Goal: Information Seeking & Learning: Check status

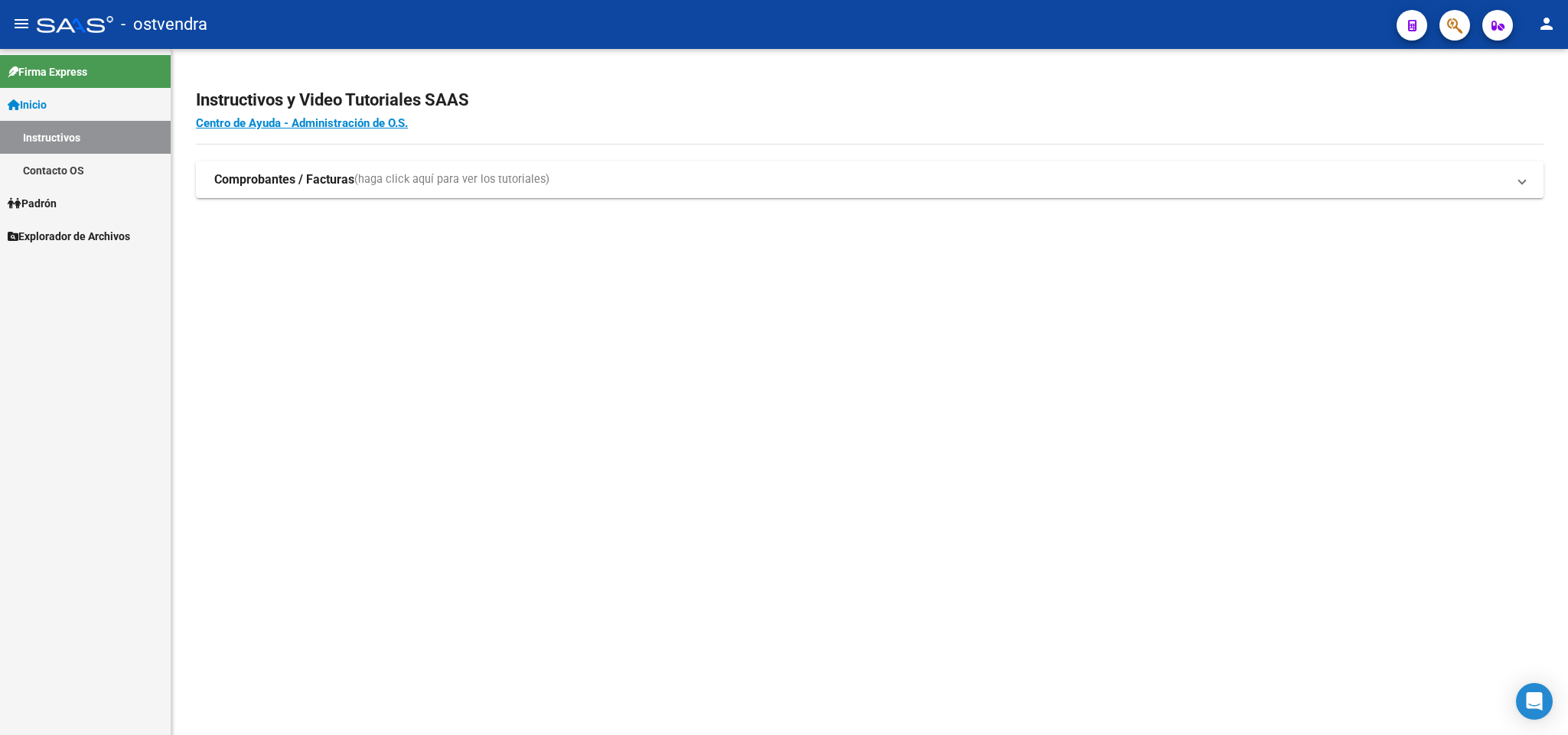
click at [49, 202] on span "Padrón" at bounding box center [32, 203] width 49 height 17
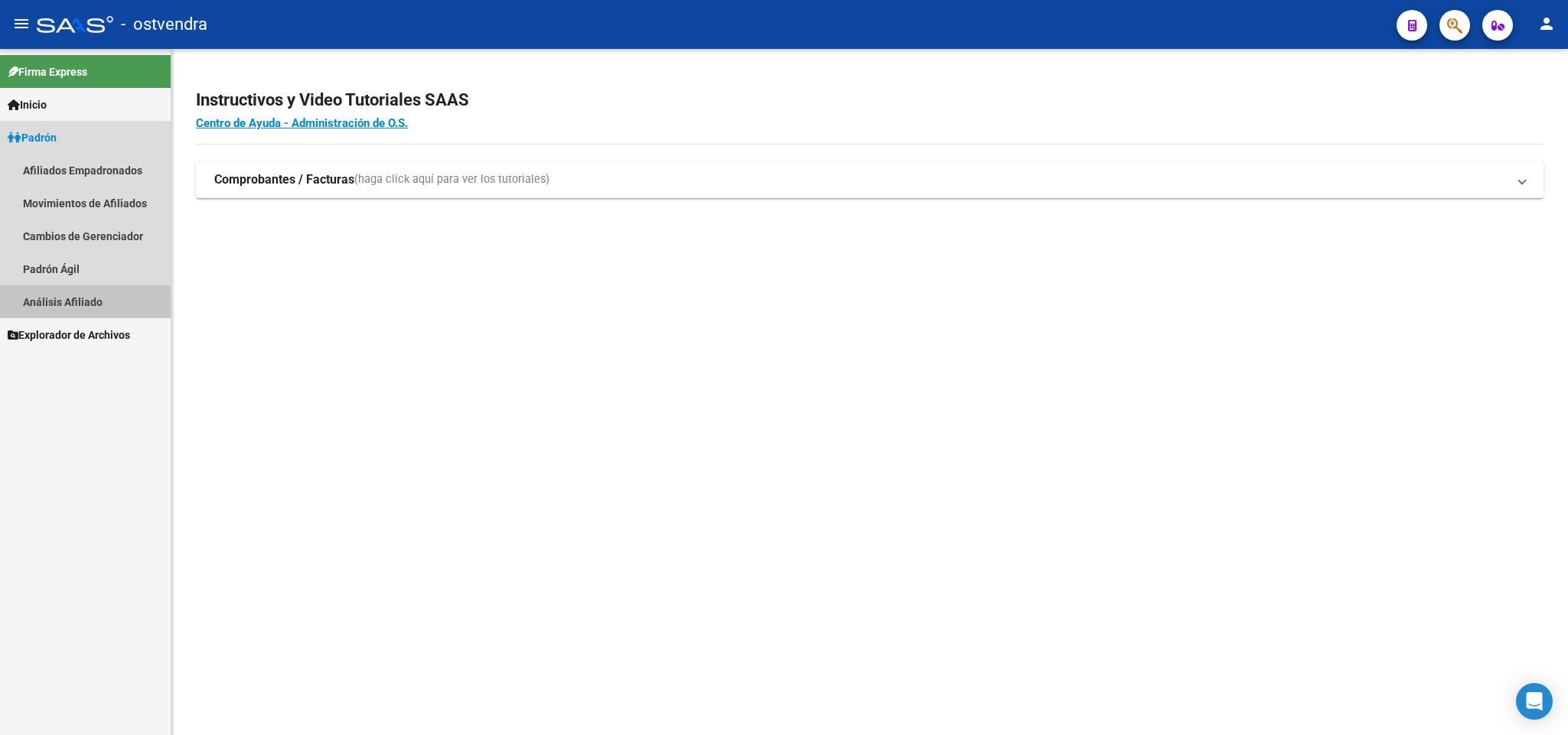
click at [60, 303] on link "Análisis Afiliado" at bounding box center [85, 302] width 171 height 32
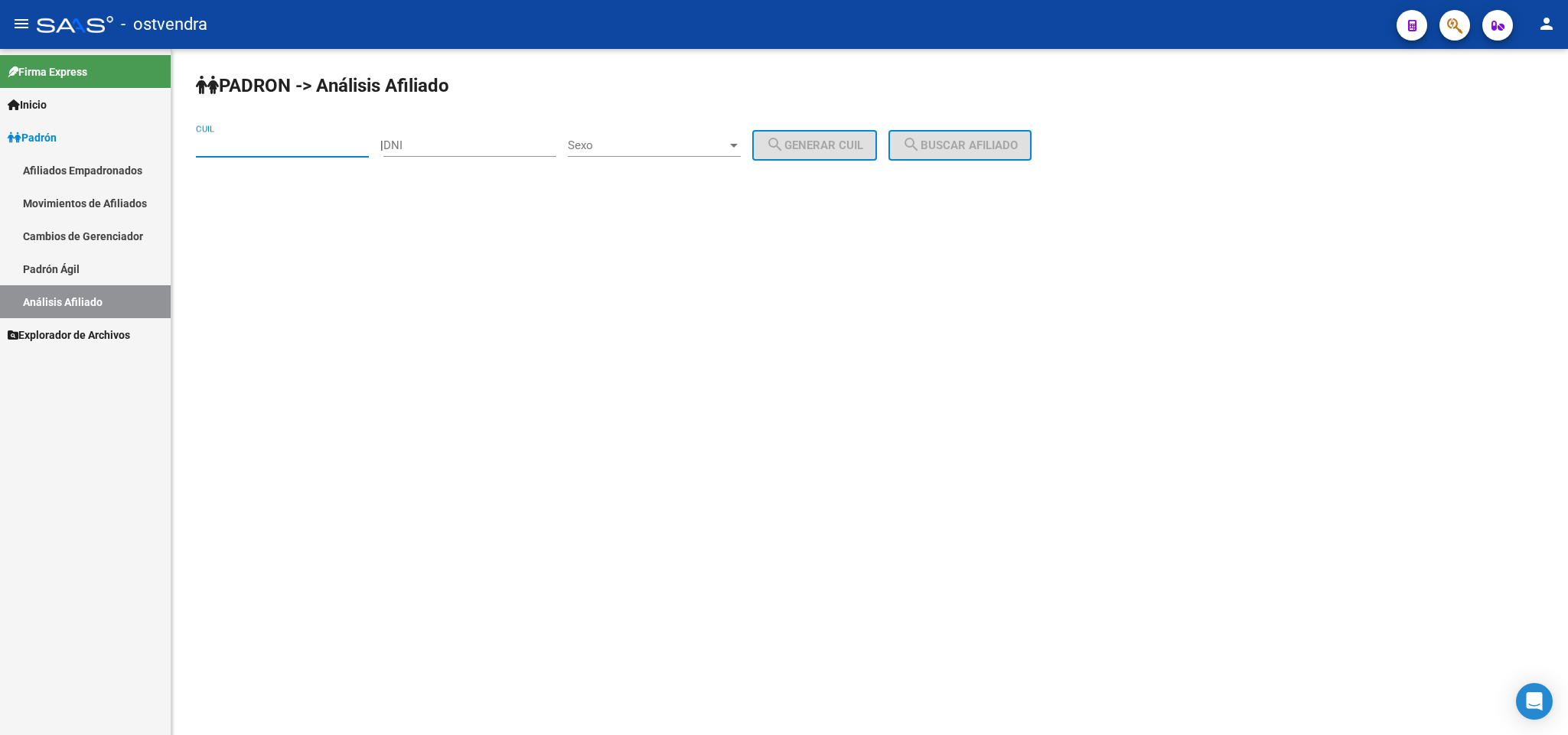
click at [263, 140] on input "CUIL" at bounding box center [282, 145] width 173 height 13
paste input "17-35"
type input "17-35"
drag, startPoint x: 292, startPoint y: 144, endPoint x: 0, endPoint y: 163, distance: 292.6
click at [0, 163] on mat-sidenav-container "Firma Express Inicio Instructivos Contacto OS Padrón Afiliados Empadronados Mov…" at bounding box center [784, 391] width 1568 height 686
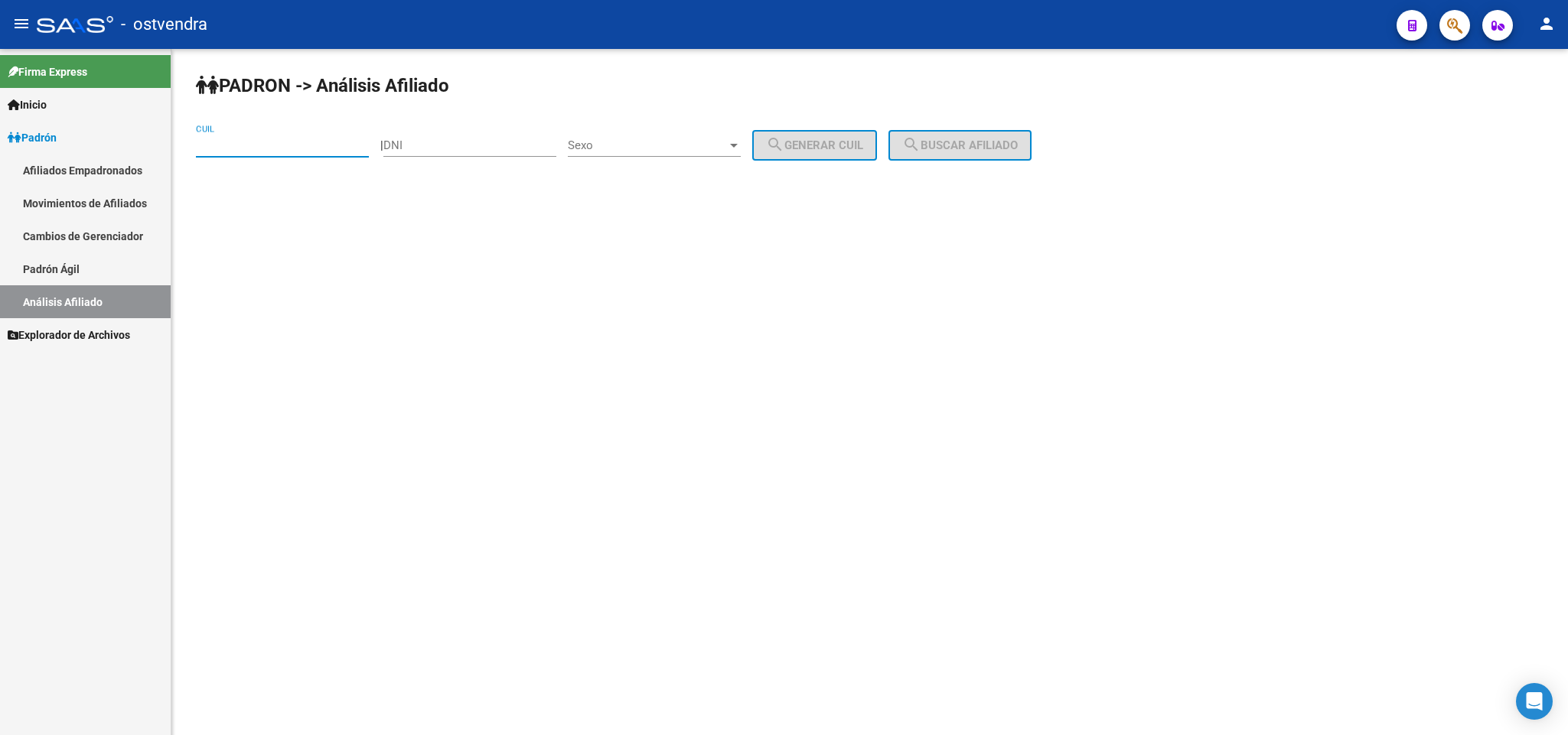
click at [285, 152] on input "CUIL" at bounding box center [282, 145] width 173 height 13
paste input "27-29982754-8"
type input "27-29982754-8"
click at [989, 142] on span "search Buscar afiliado" at bounding box center [960, 145] width 116 height 13
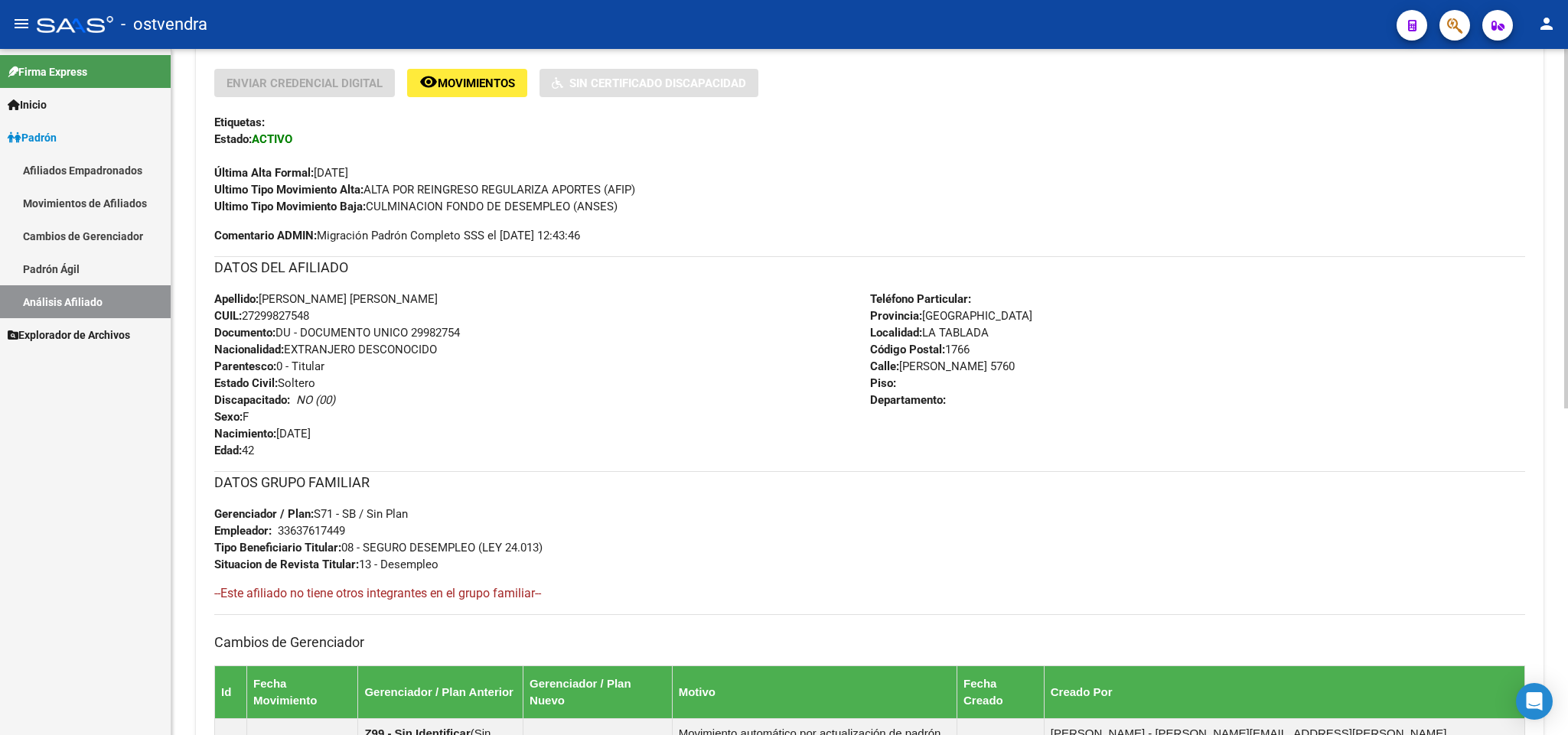
scroll to position [345, 0]
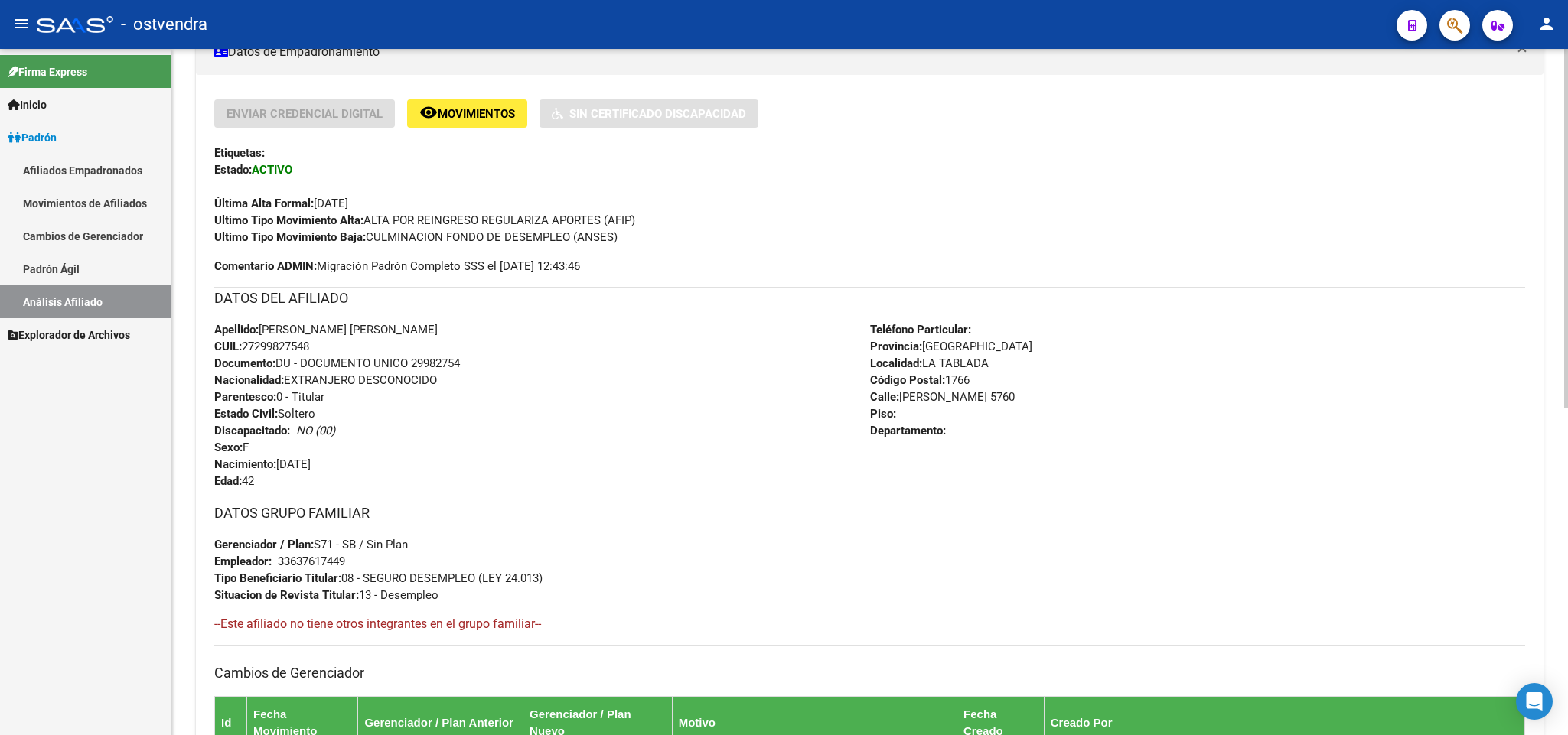
drag, startPoint x: 325, startPoint y: 353, endPoint x: 245, endPoint y: 346, distance: 80.3
click at [245, 346] on div "Apellido: [PERSON_NAME] [PERSON_NAME] CUIL: 27299827548 Documento: DU - DOCUMEN…" at bounding box center [541, 406] width 656 height 168
copy span "27299827548"
click at [81, 302] on link "Análisis Afiliado" at bounding box center [85, 302] width 171 height 32
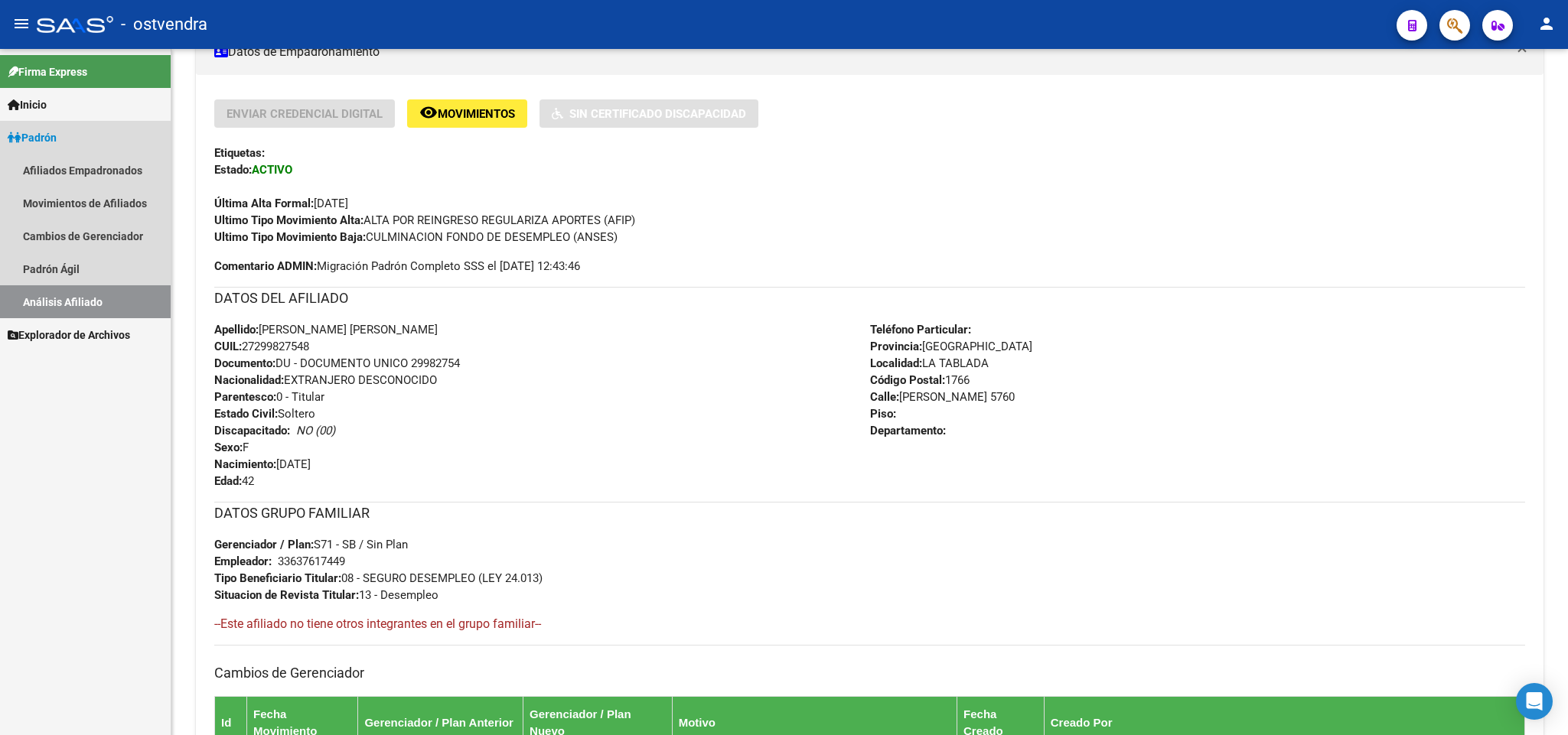
click at [39, 136] on span "Padrón" at bounding box center [32, 137] width 49 height 17
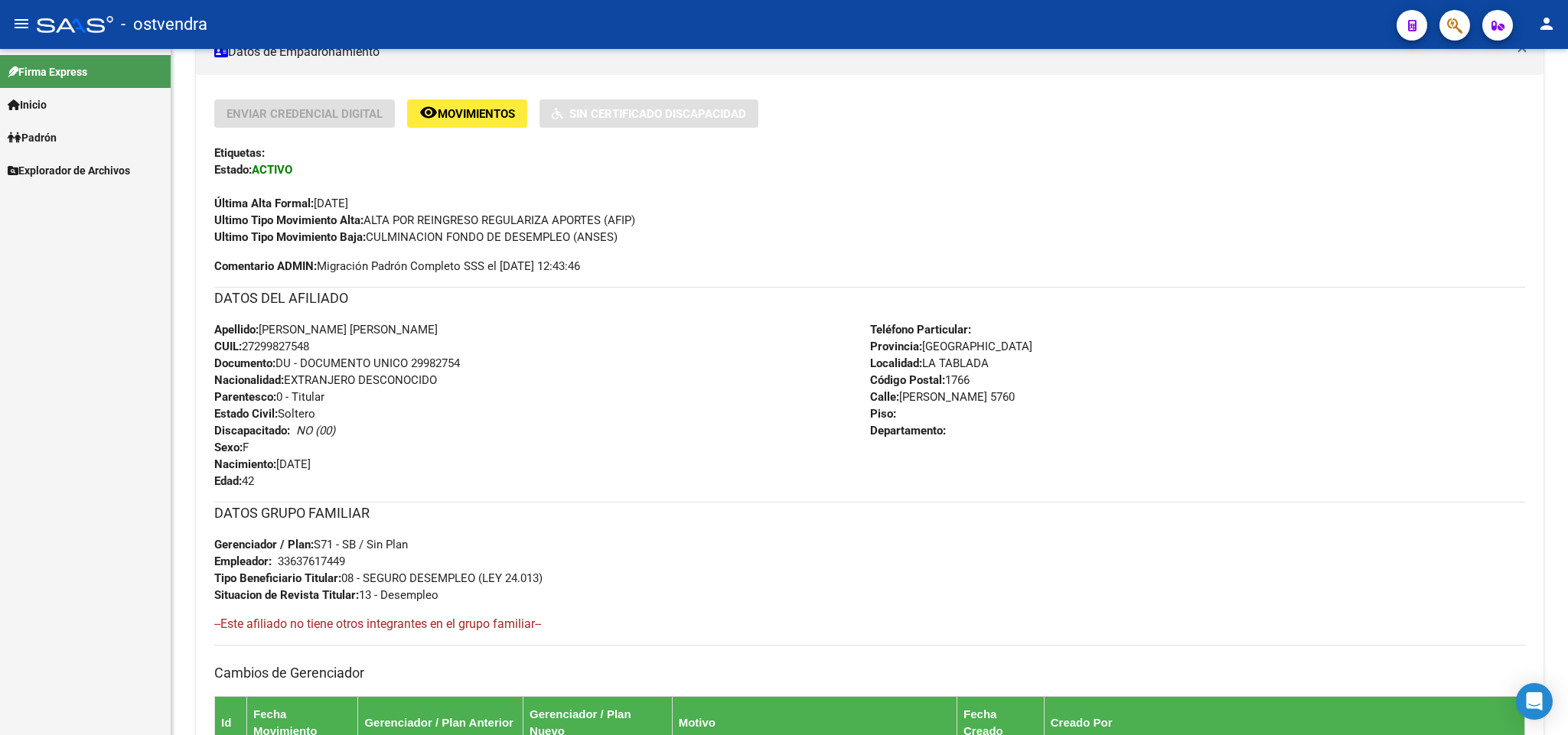
click at [39, 137] on span "Padrón" at bounding box center [32, 137] width 49 height 17
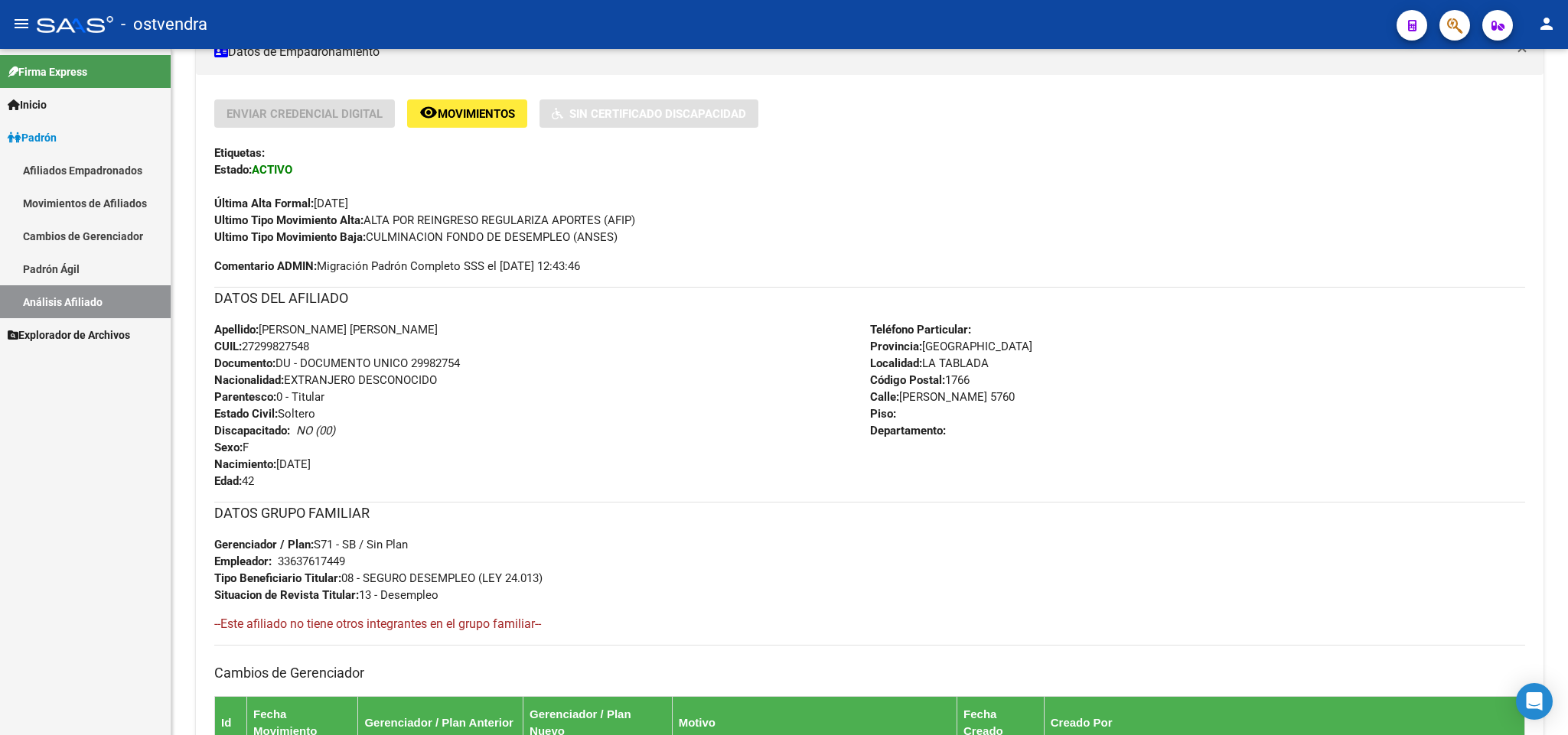
click at [55, 268] on link "Padrón Ágil" at bounding box center [85, 268] width 171 height 32
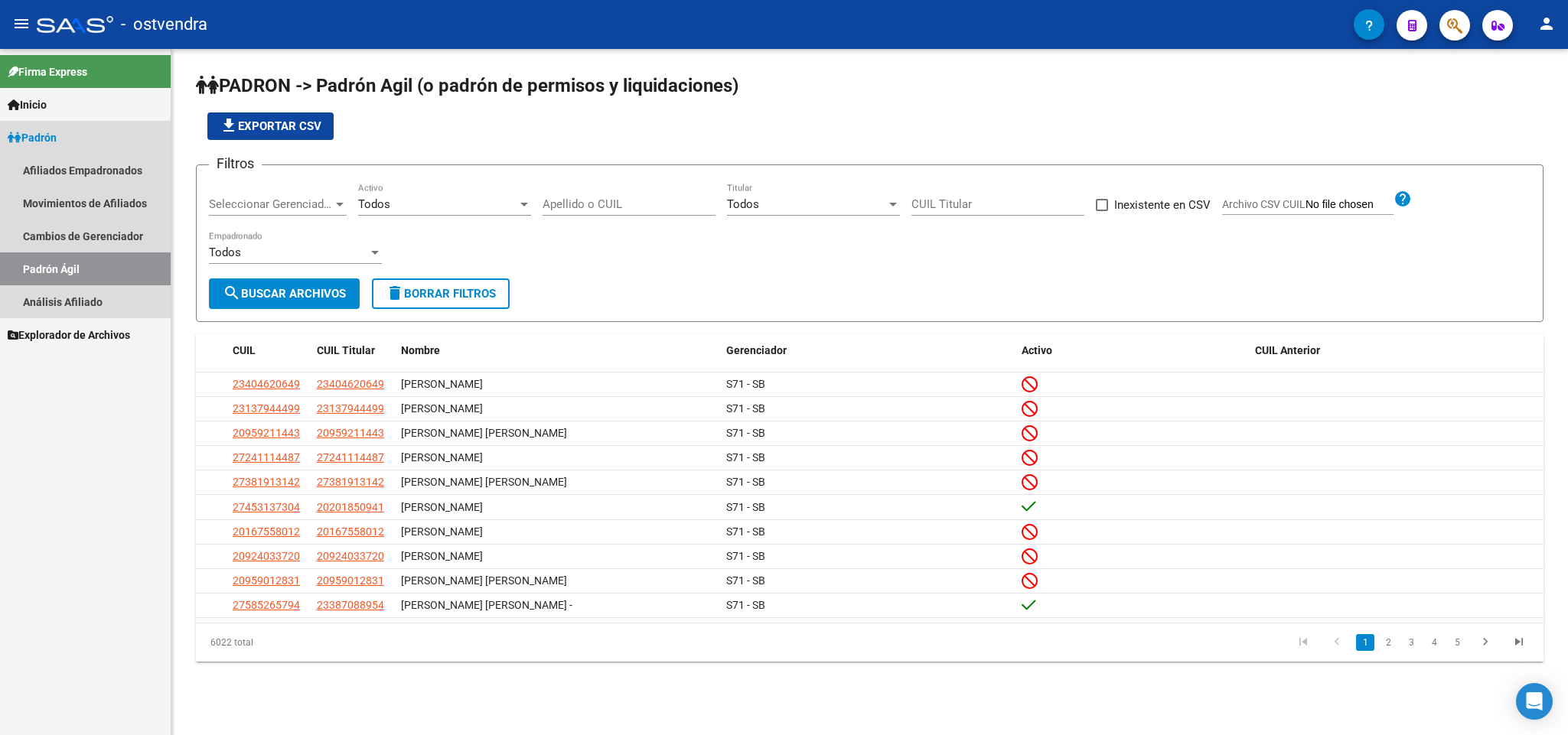
click at [55, 268] on link "Padrón Ágil" at bounding box center [85, 268] width 171 height 32
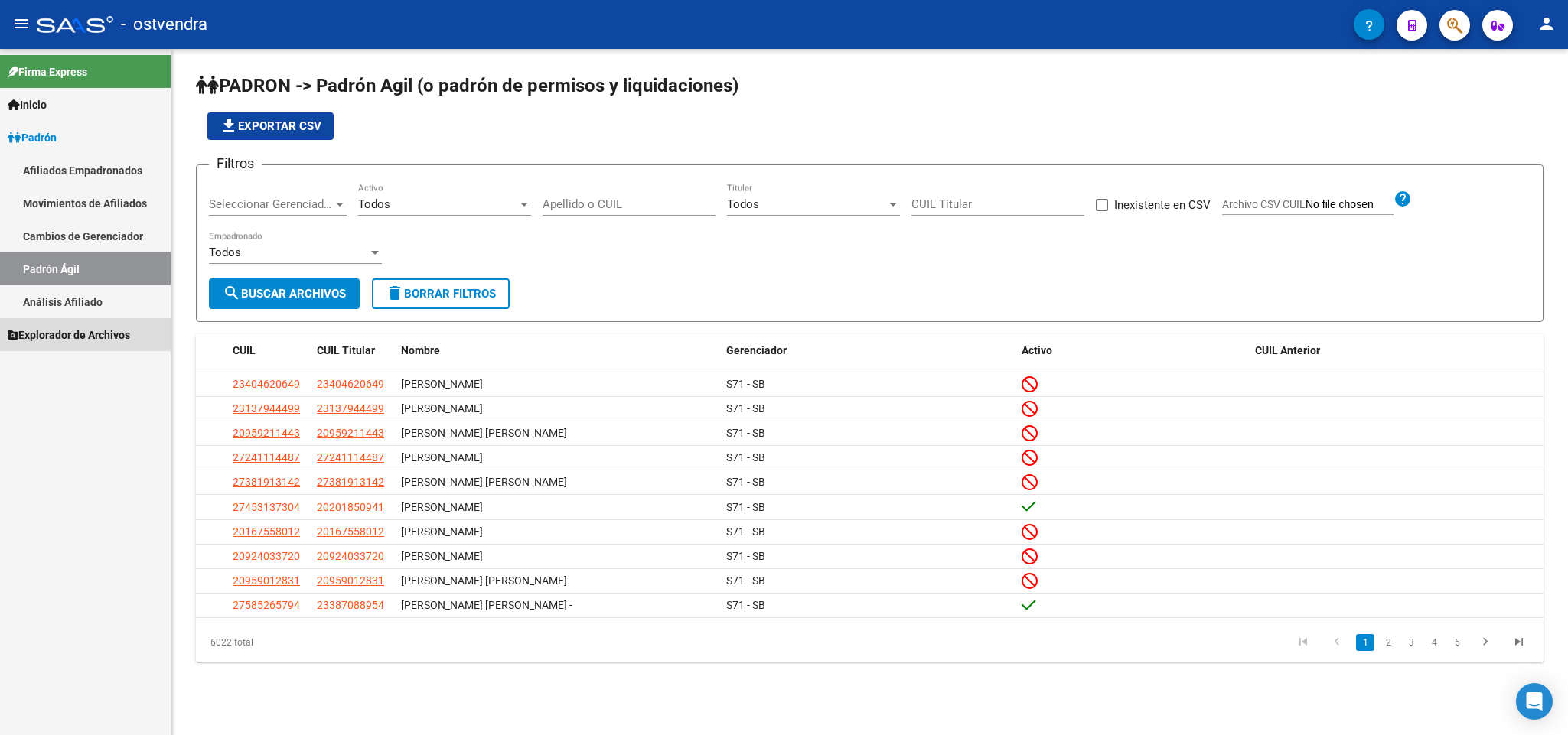
click at [80, 330] on span "Explorador de Archivos" at bounding box center [69, 335] width 122 height 17
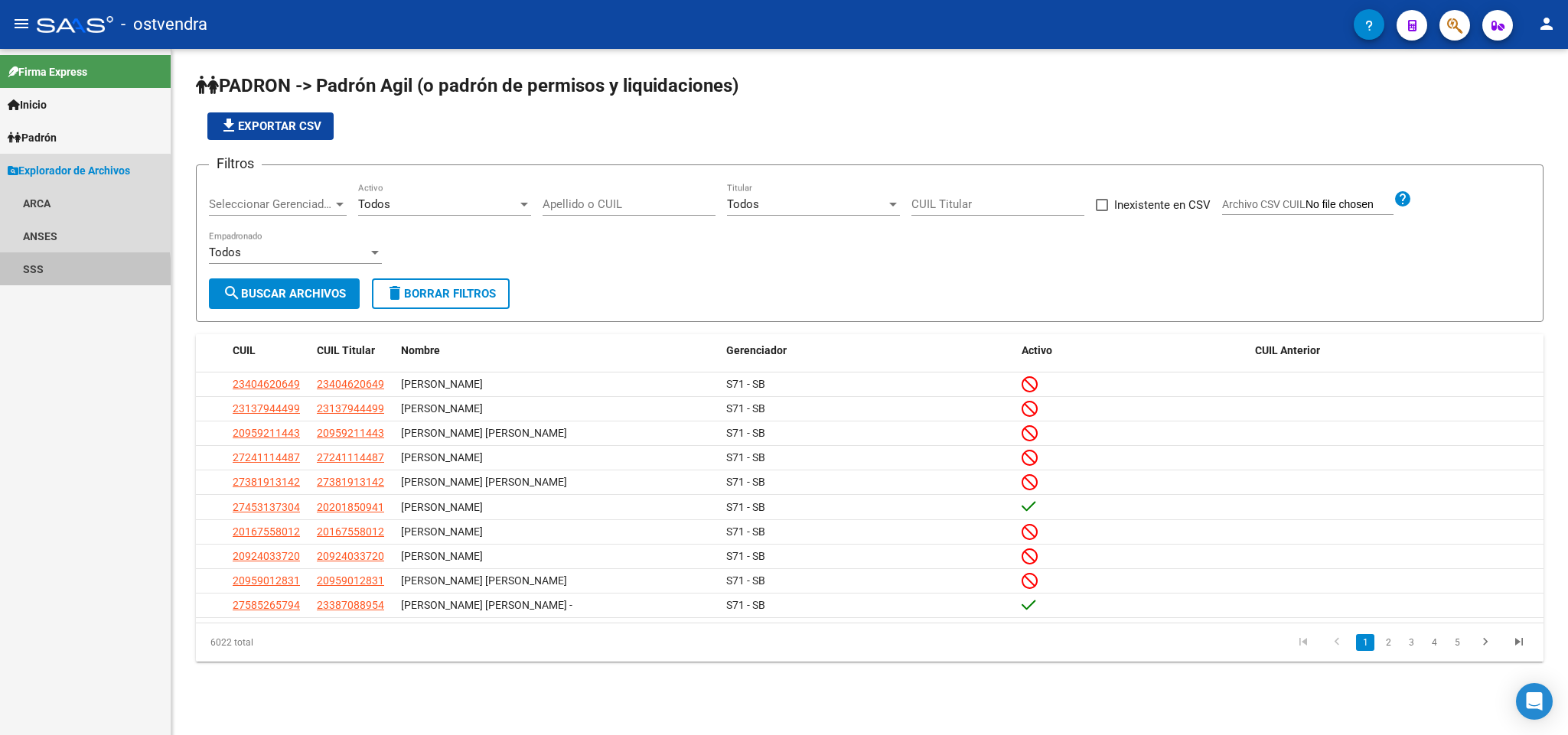
click at [28, 273] on link "SSS" at bounding box center [85, 268] width 171 height 32
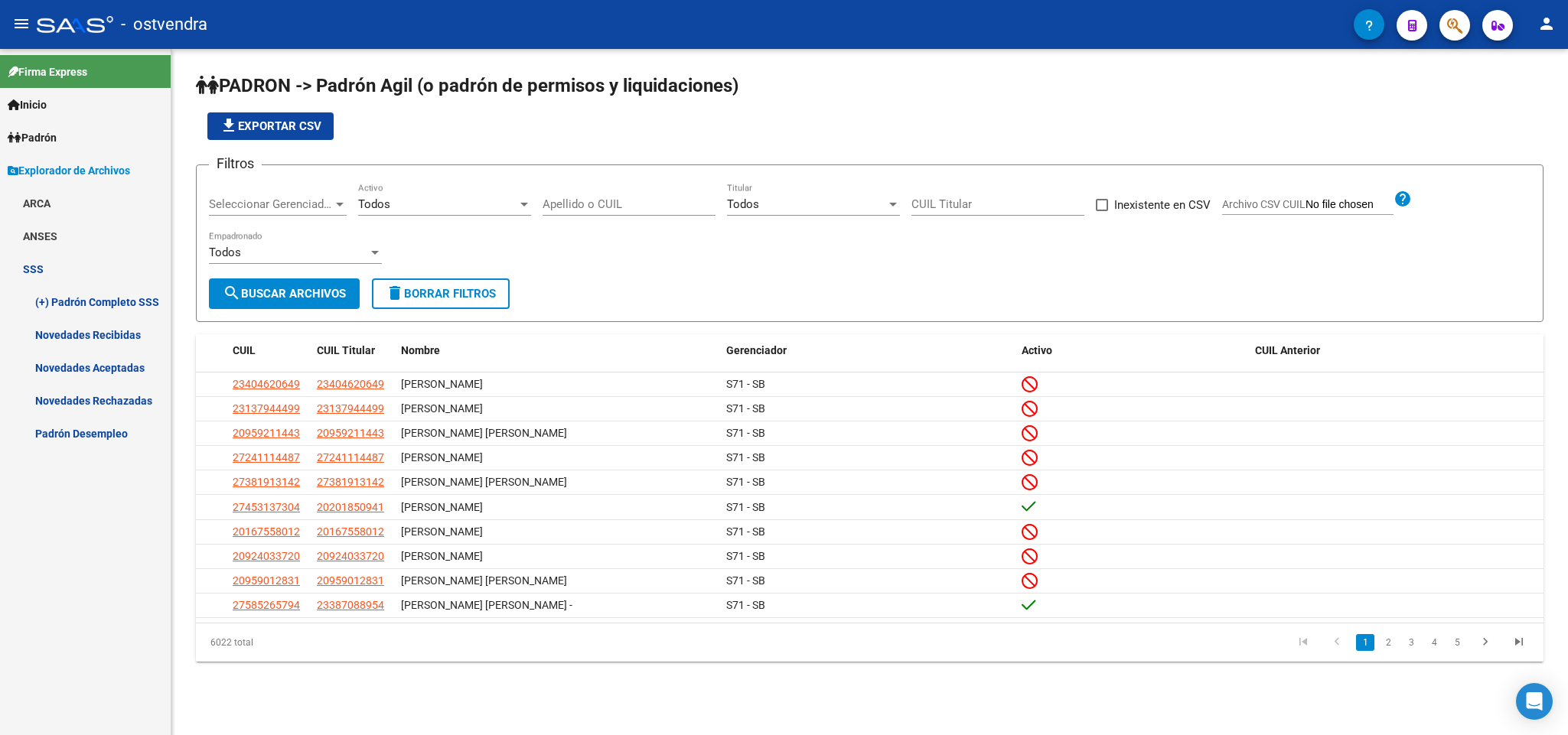
click at [116, 338] on link "Novedades Recibidas" at bounding box center [85, 334] width 171 height 32
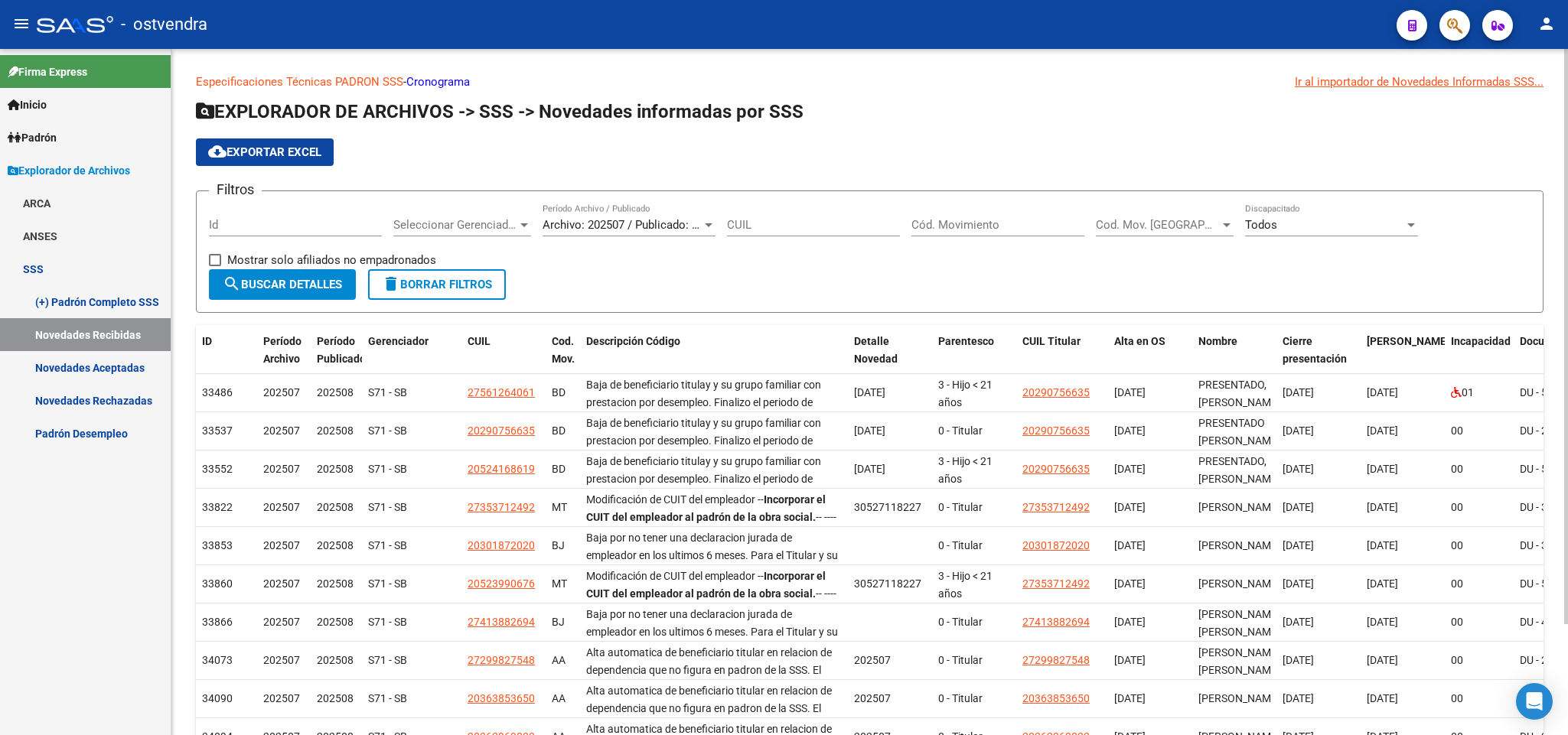
click at [706, 214] on div "Archivo: 202507 / Publicado: 202508 Período Archivo / Publicado" at bounding box center [628, 220] width 173 height 32
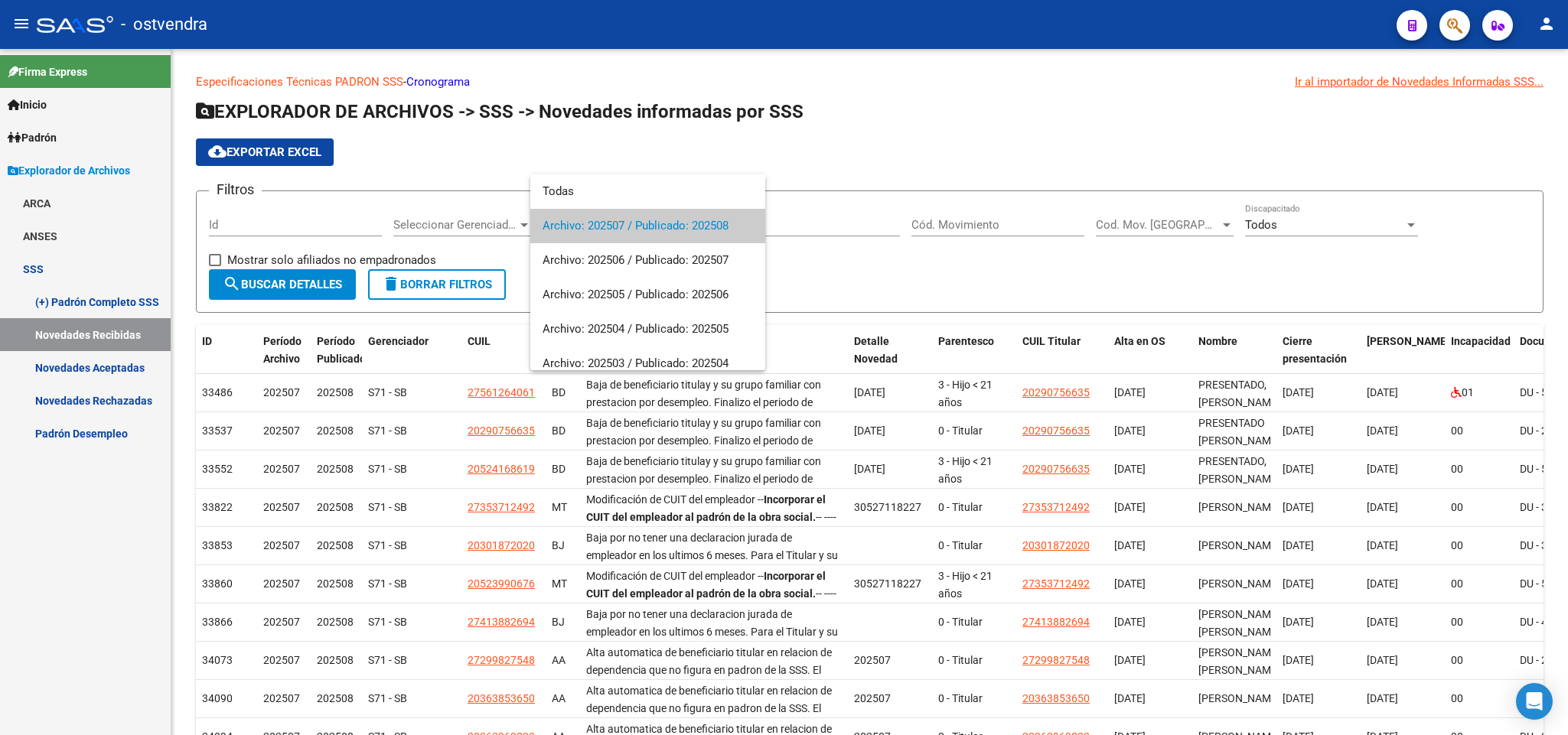
click at [116, 364] on div at bounding box center [784, 368] width 1568 height 735
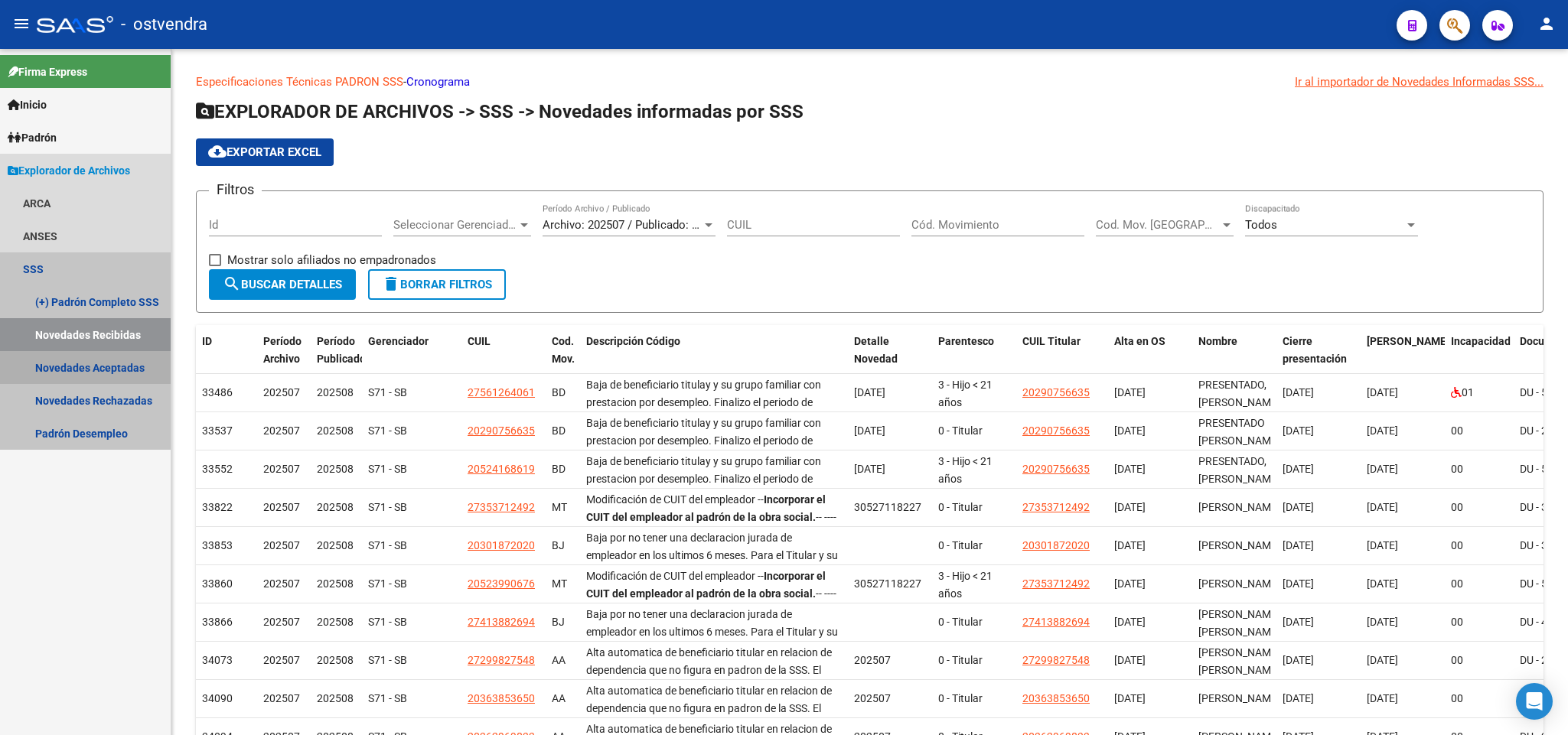
click at [115, 368] on link "Novedades Aceptadas" at bounding box center [85, 368] width 171 height 32
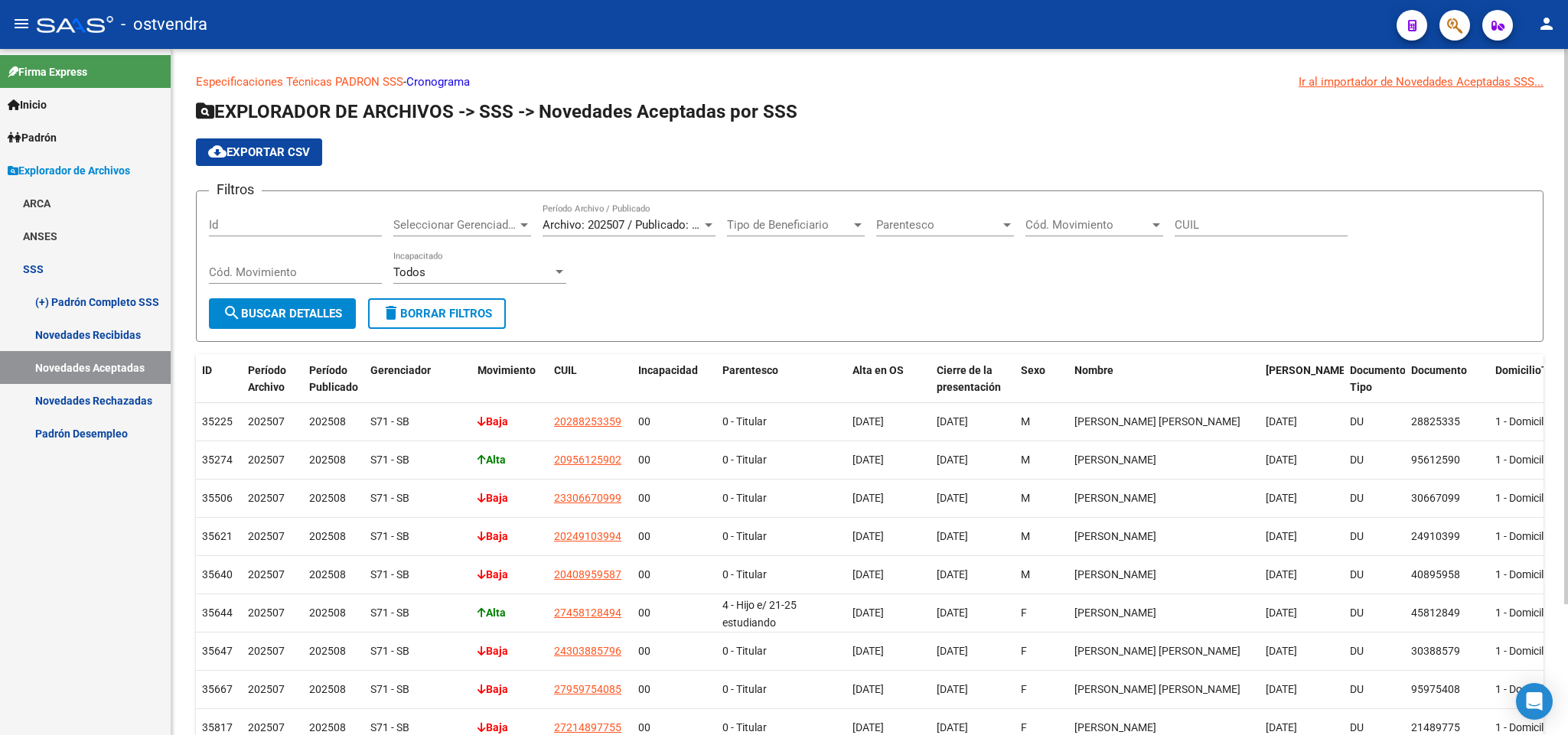
click at [711, 225] on div at bounding box center [709, 225] width 8 height 4
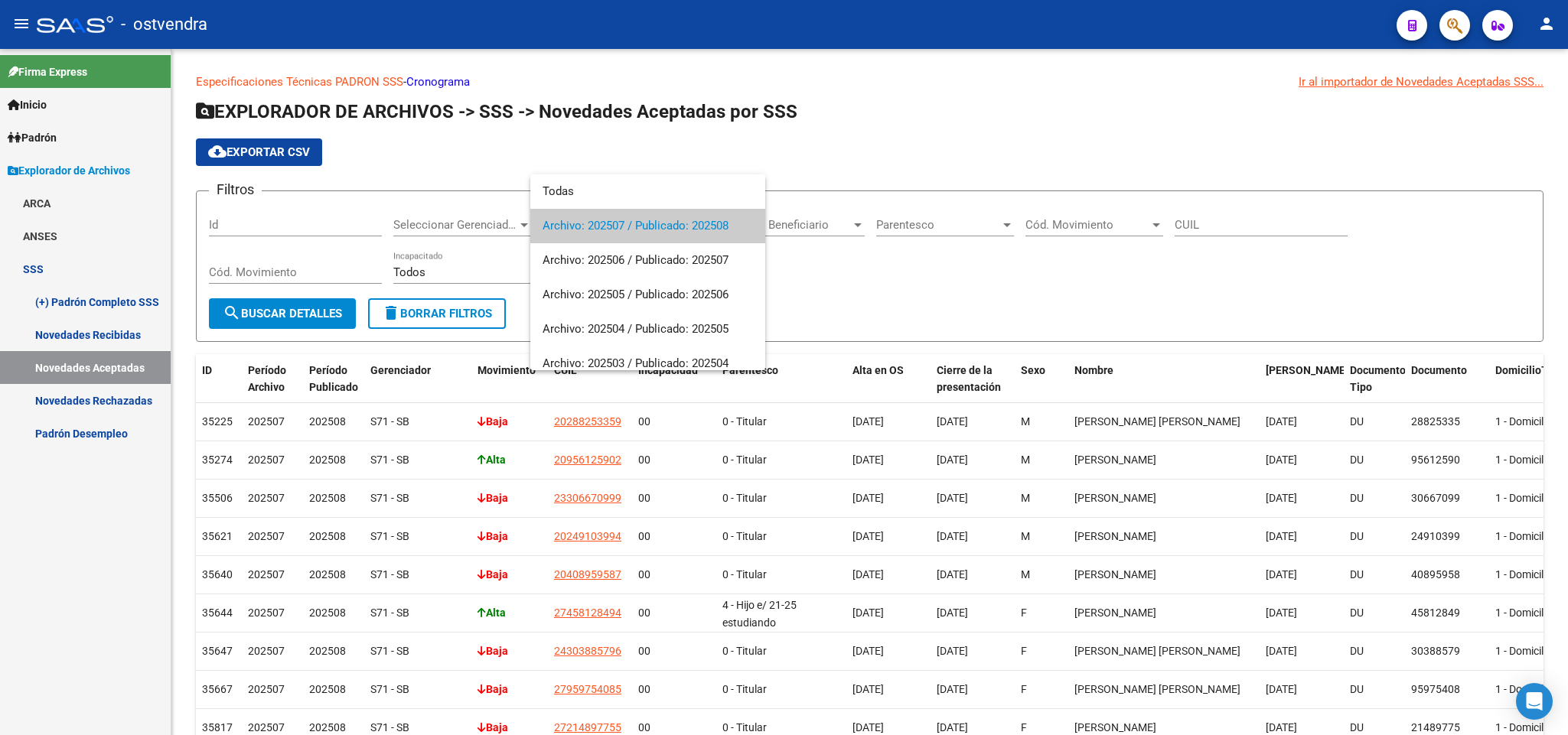
click at [106, 325] on div at bounding box center [784, 368] width 1568 height 735
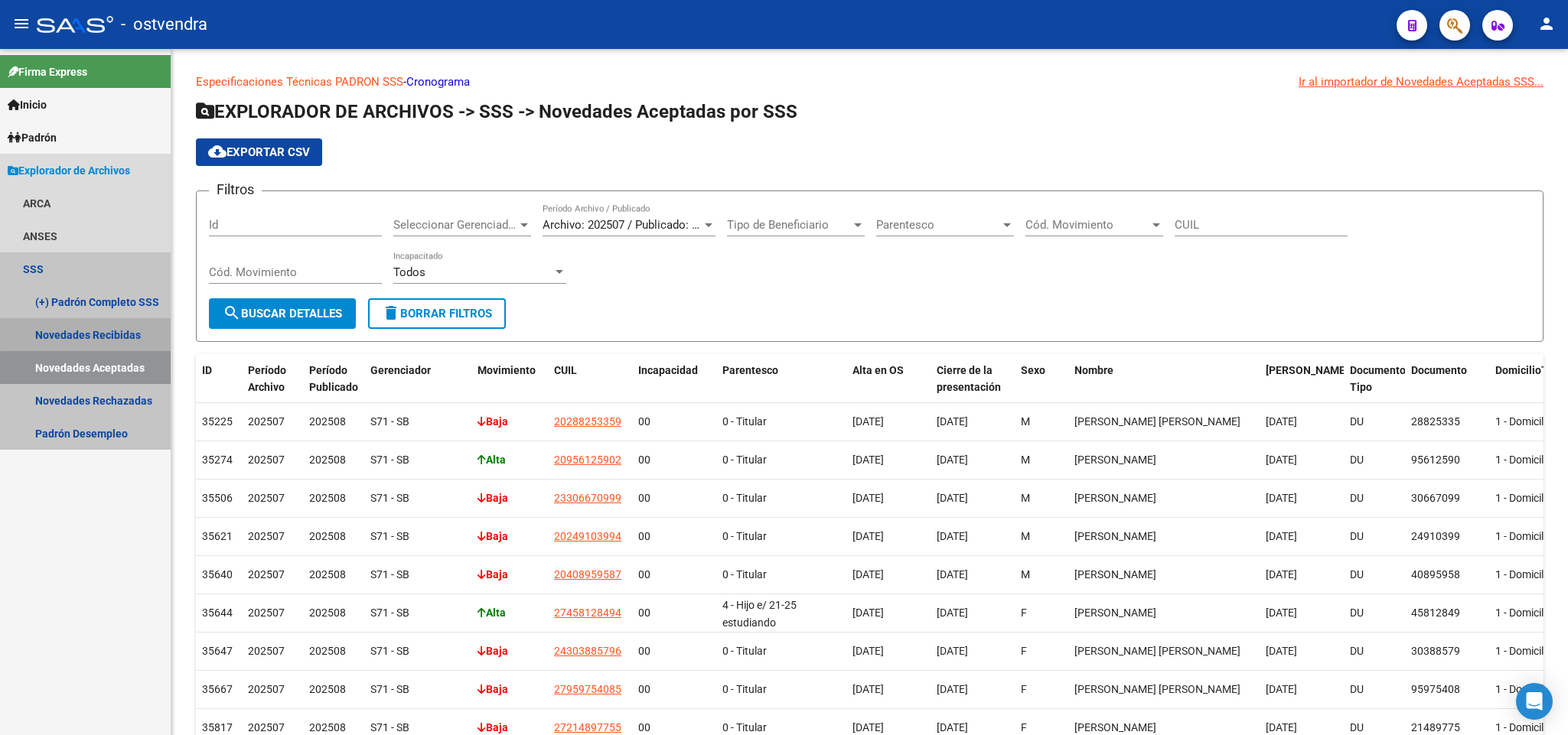
click at [106, 325] on link "Novedades Recibidas" at bounding box center [85, 334] width 171 height 32
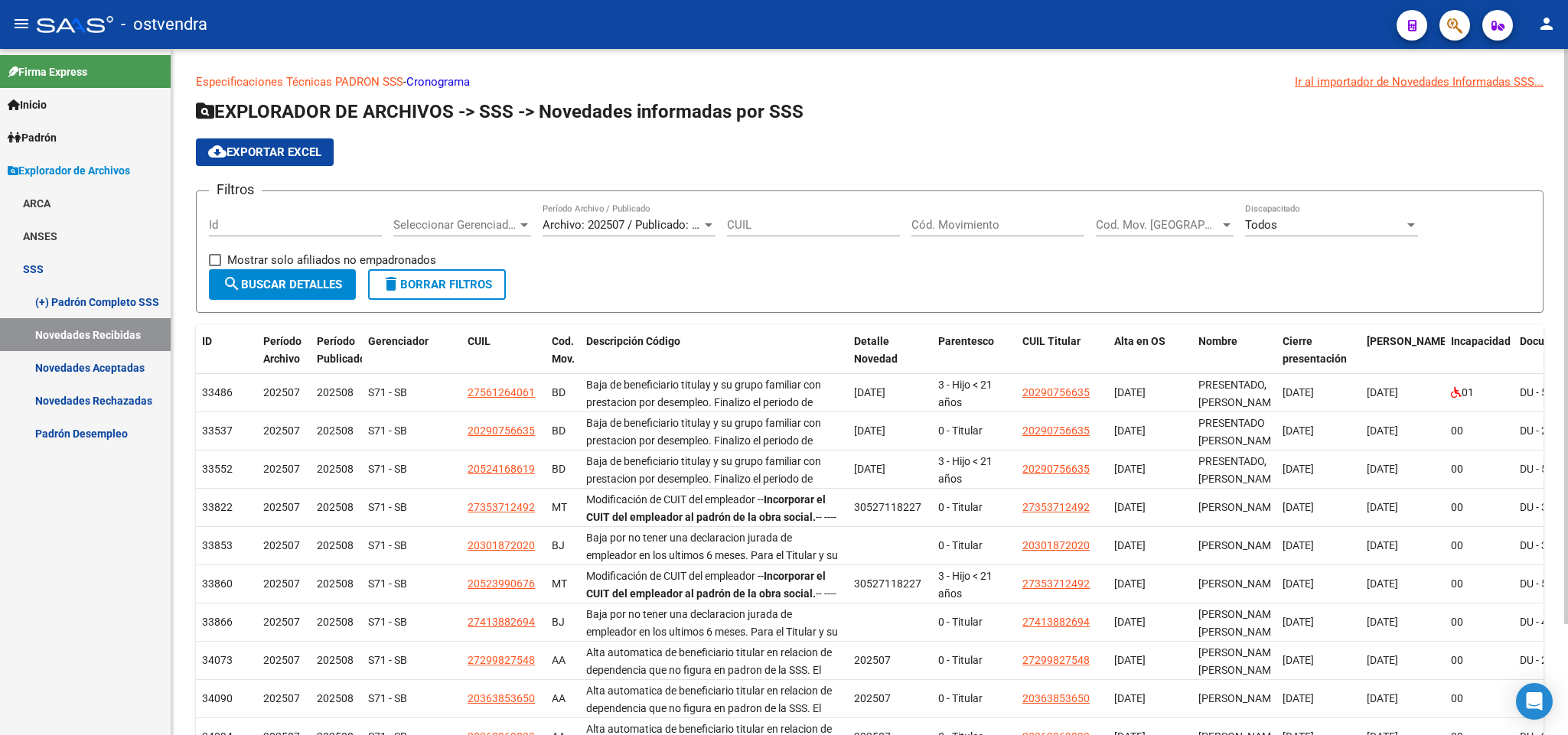
click at [508, 225] on span "Seleccionar Gerenciador" at bounding box center [456, 224] width 124 height 13
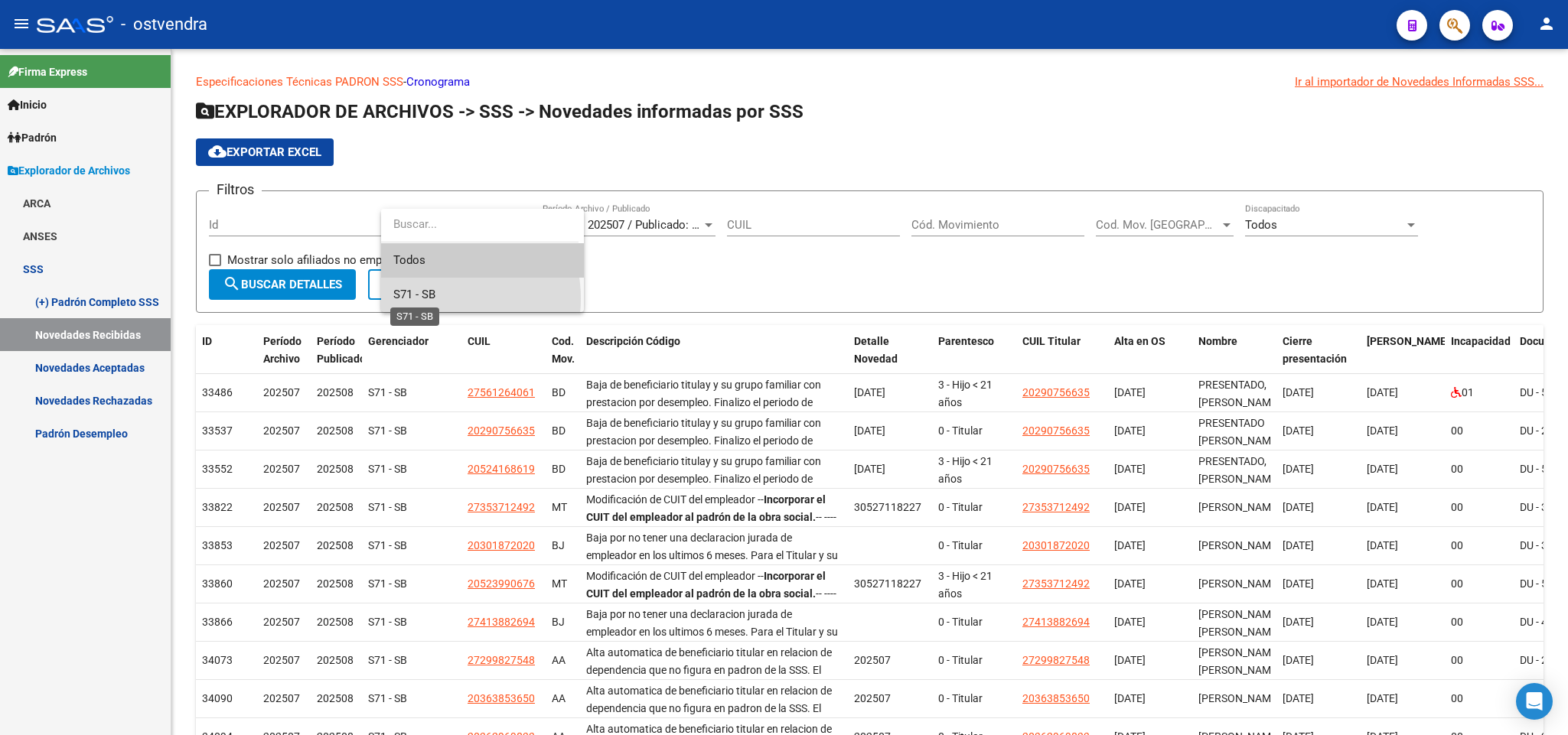
click at [433, 298] on span "S71 - SB" at bounding box center [414, 294] width 42 height 13
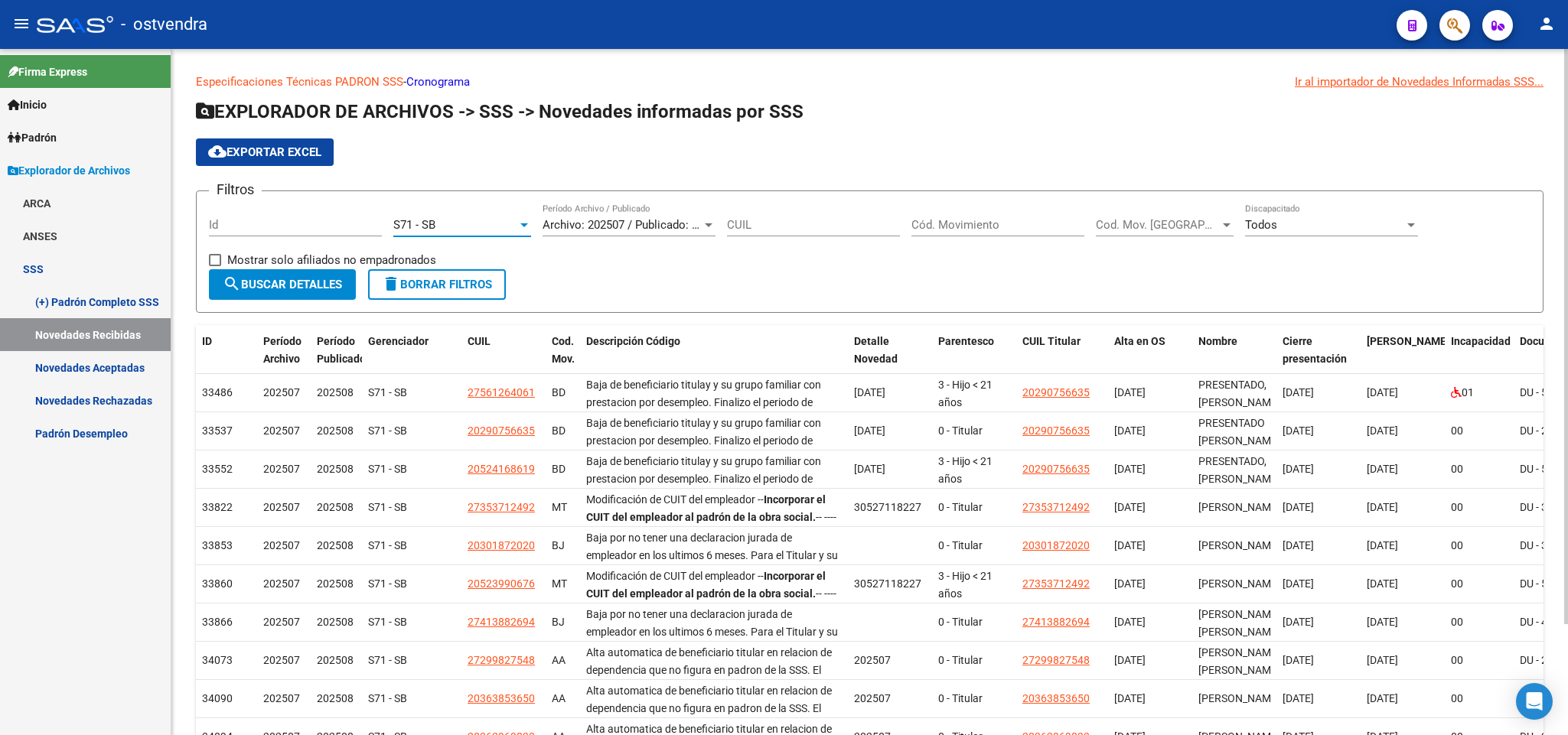
click at [524, 223] on div at bounding box center [524, 225] width 8 height 4
click at [448, 225] on span "S71 - SB" at bounding box center [482, 226] width 179 height 34
click at [510, 222] on div "S71 - SB" at bounding box center [456, 224] width 124 height 13
drag, startPoint x: 652, startPoint y: 278, endPoint x: 654, endPoint y: 244, distance: 34.1
click at [654, 267] on div at bounding box center [784, 368] width 1568 height 735
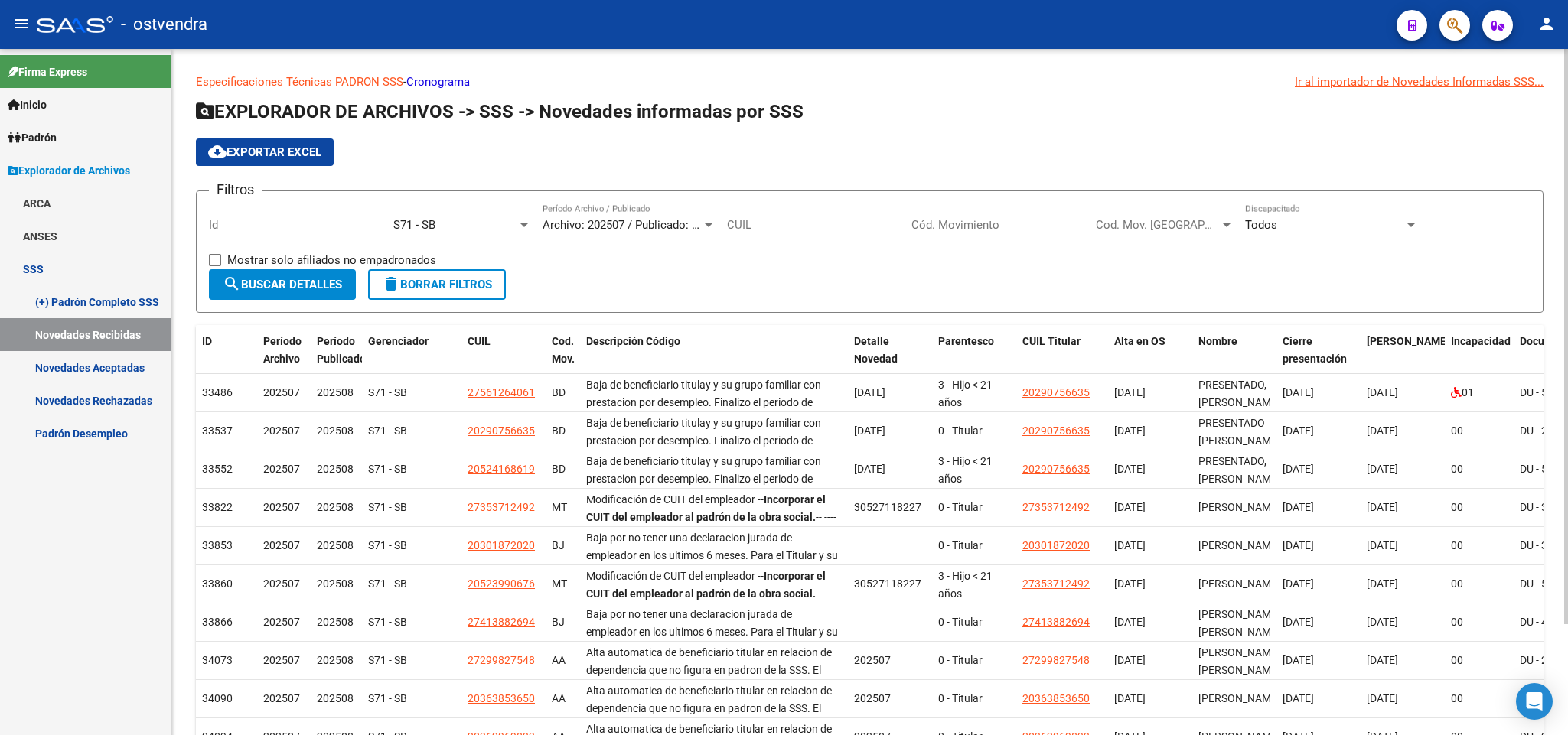
click at [703, 230] on div at bounding box center [709, 224] width 13 height 12
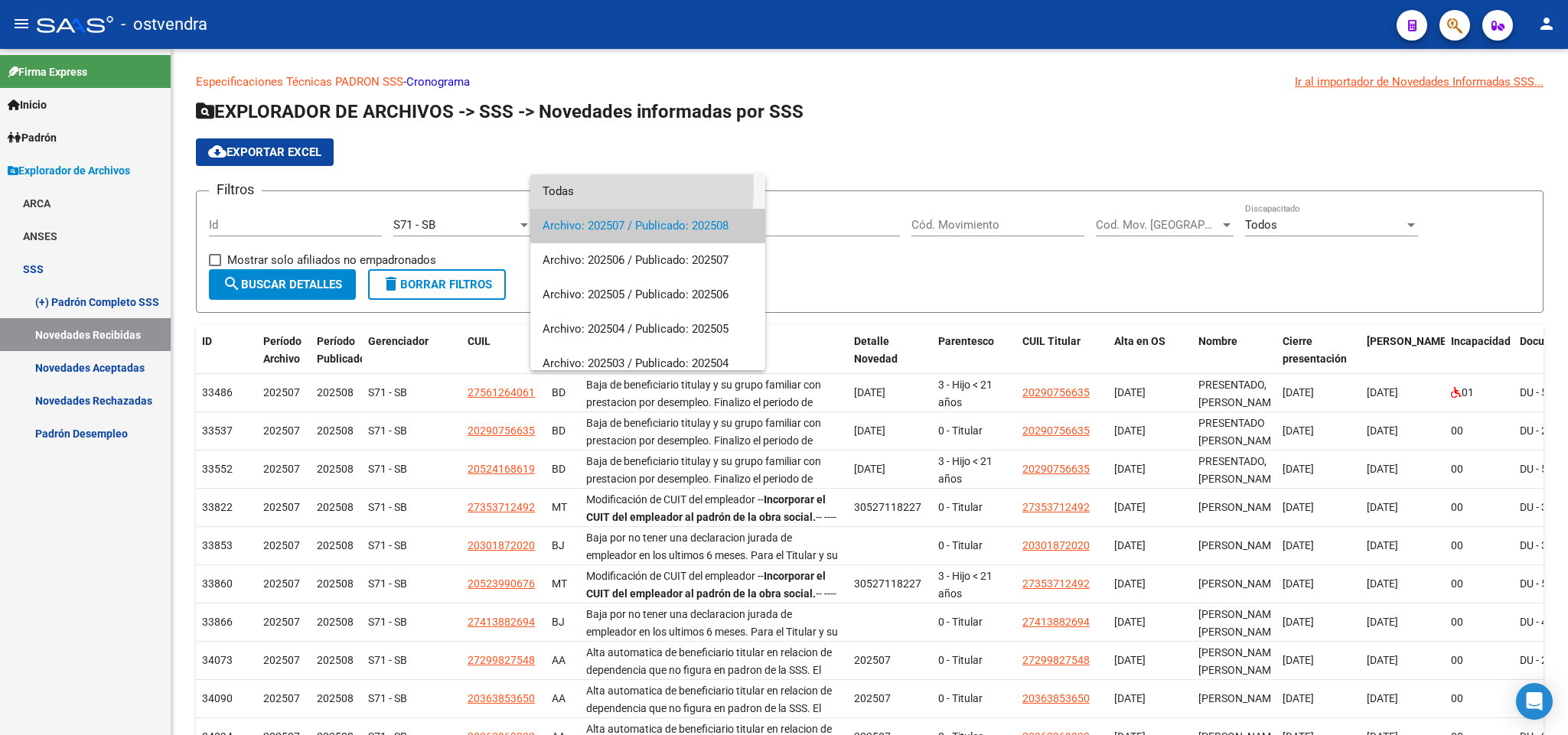
click at [591, 188] on span "Todas" at bounding box center [647, 192] width 210 height 34
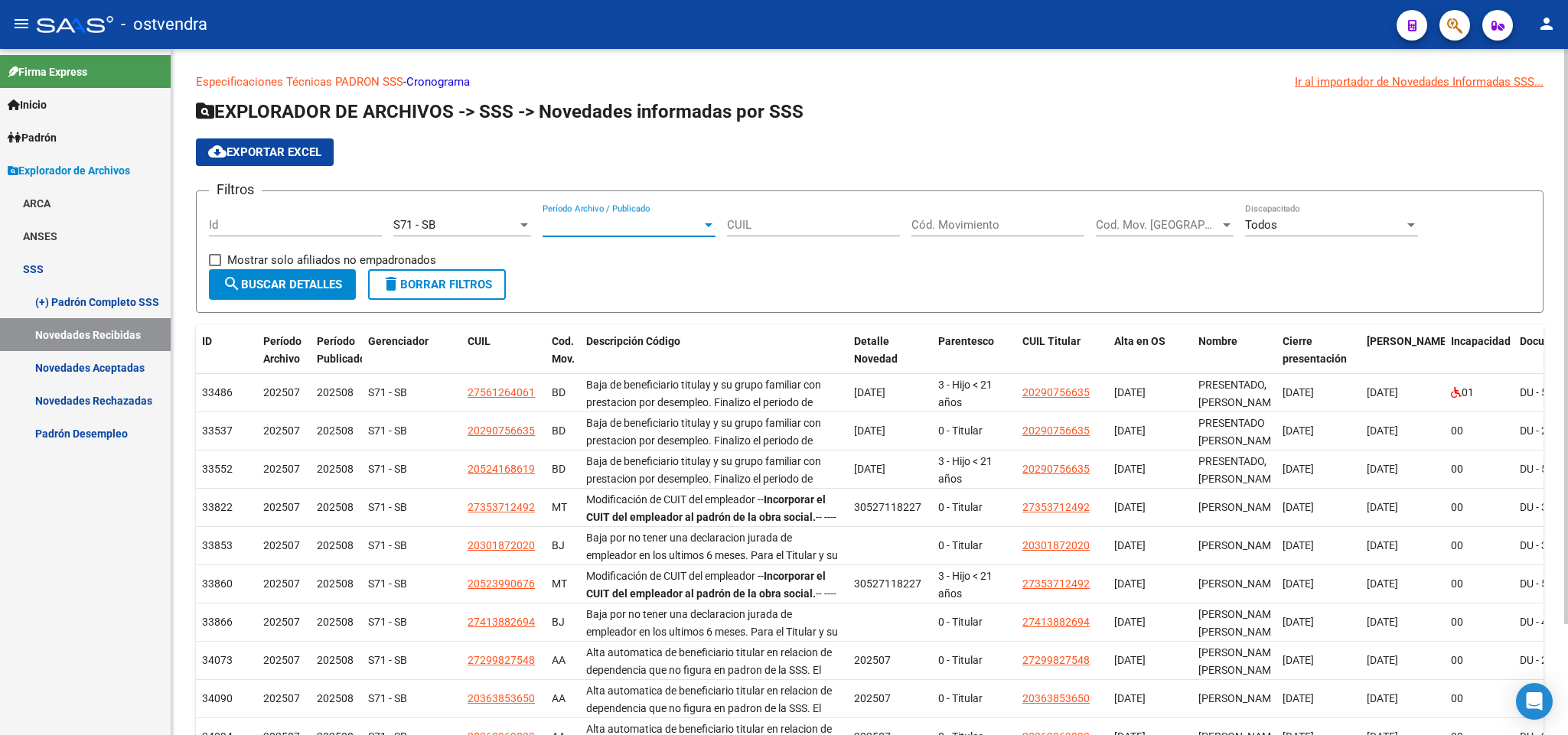
click at [698, 225] on span "Período Archivo / Publicado" at bounding box center [622, 224] width 159 height 13
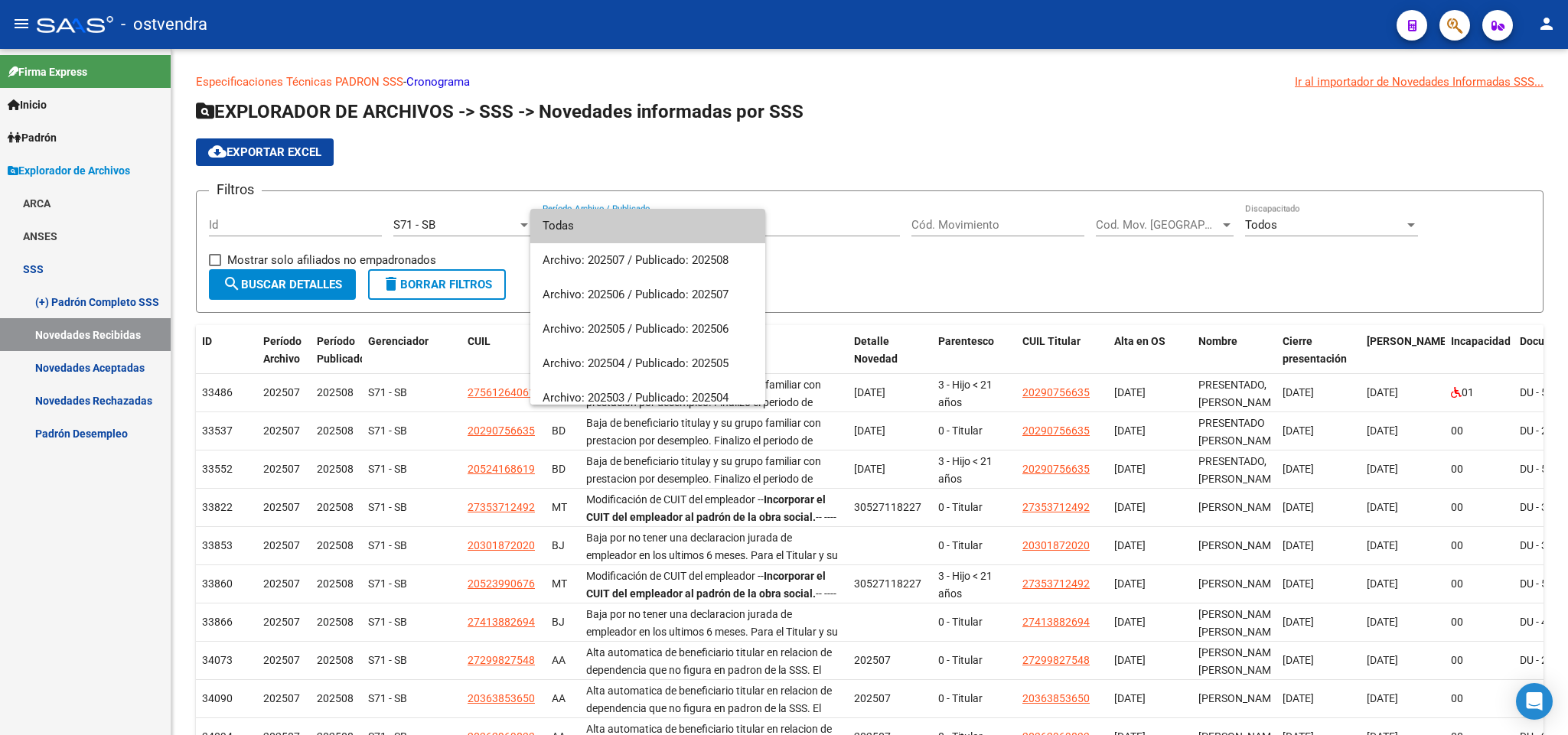
click at [484, 225] on div at bounding box center [784, 368] width 1568 height 735
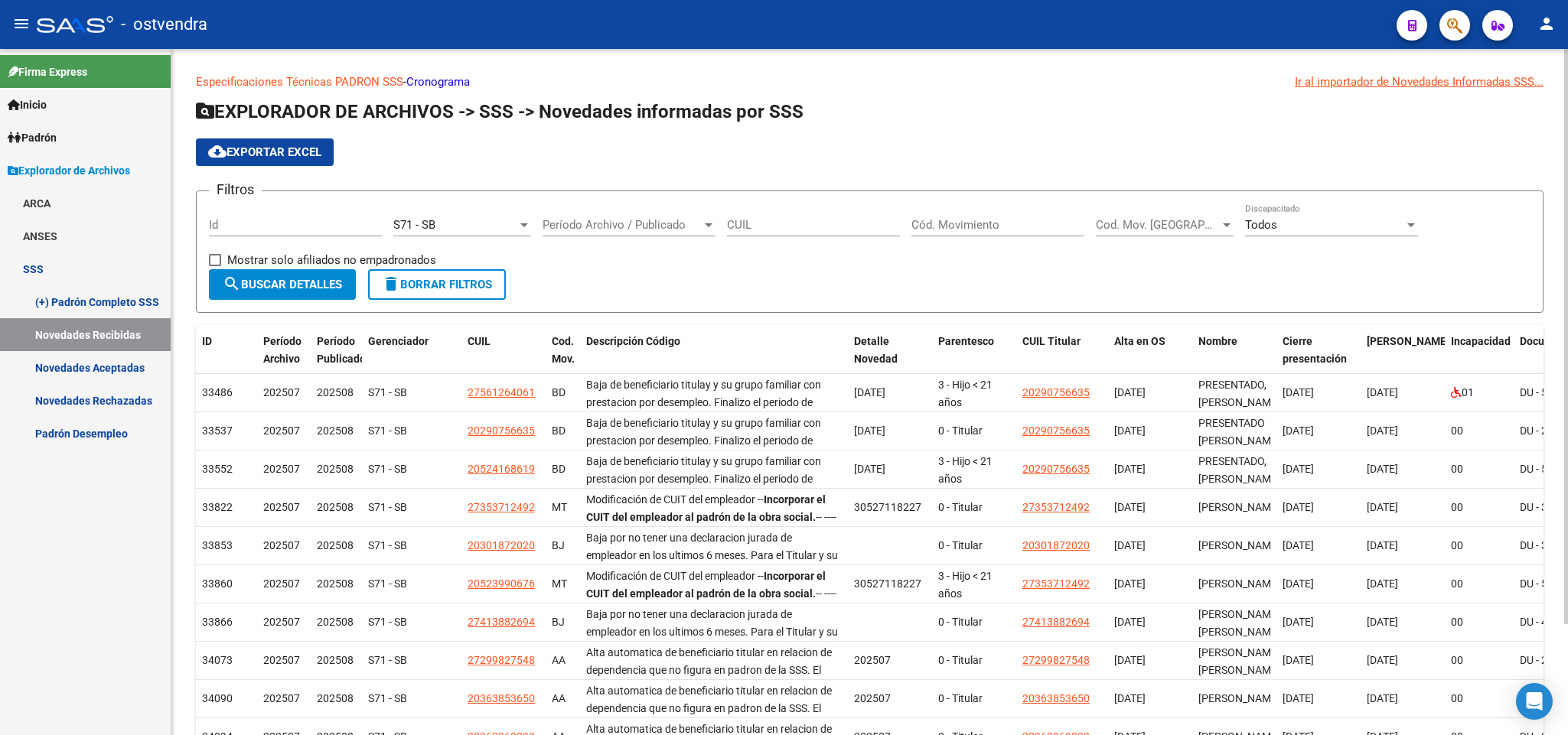
click at [521, 220] on div at bounding box center [524, 224] width 13 height 12
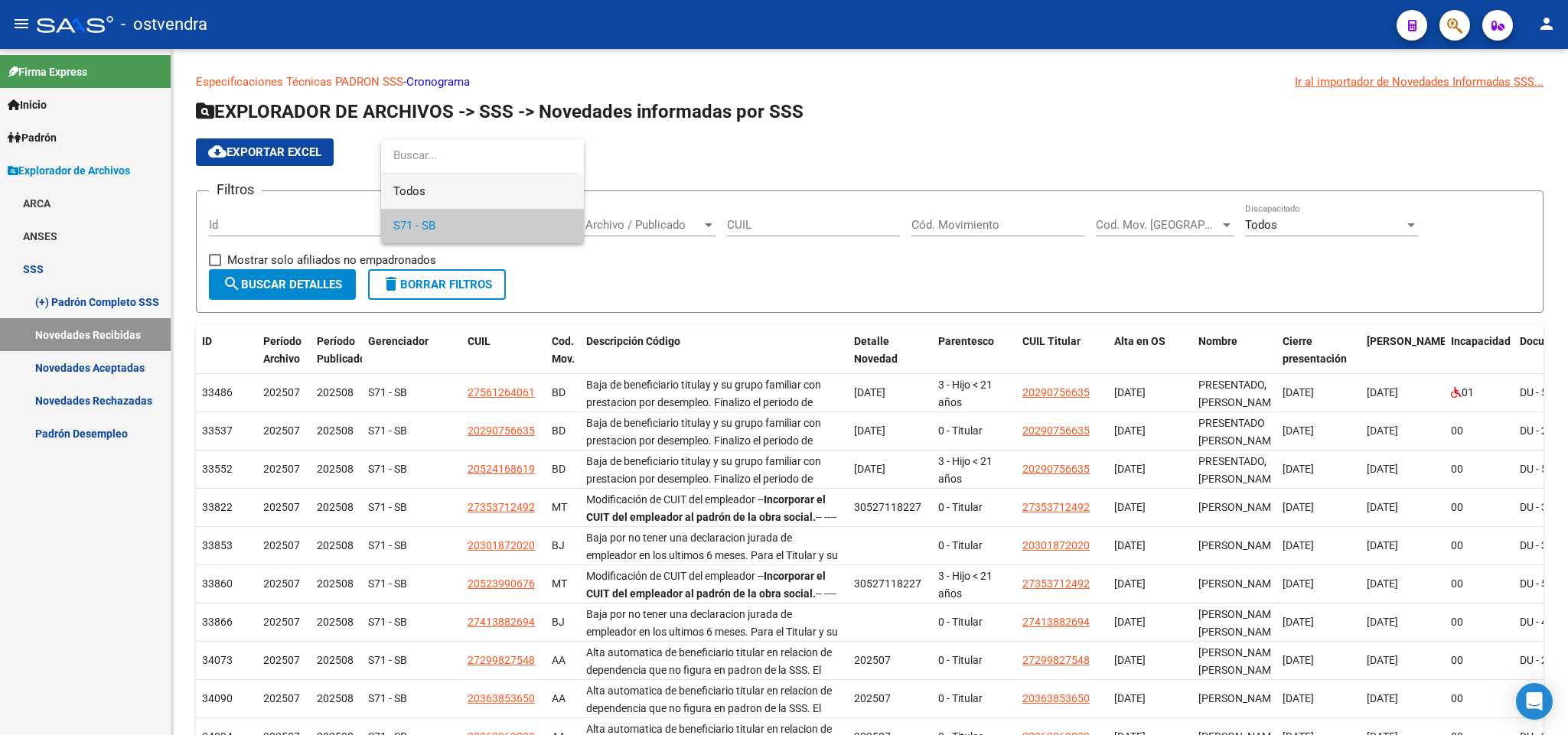
click at [450, 187] on span "Todos" at bounding box center [482, 192] width 179 height 34
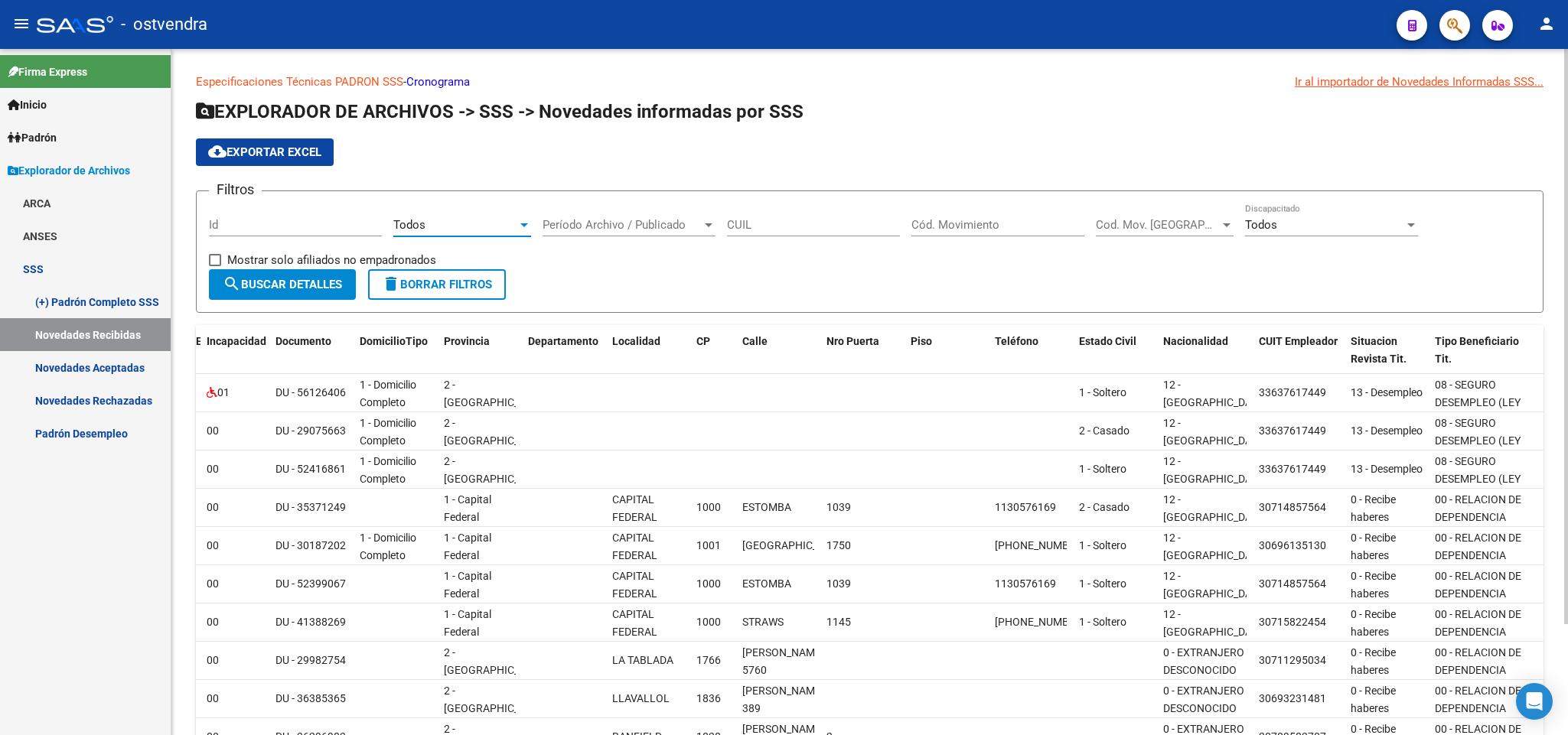
click at [505, 223] on div "Todos" at bounding box center [456, 224] width 124 height 13
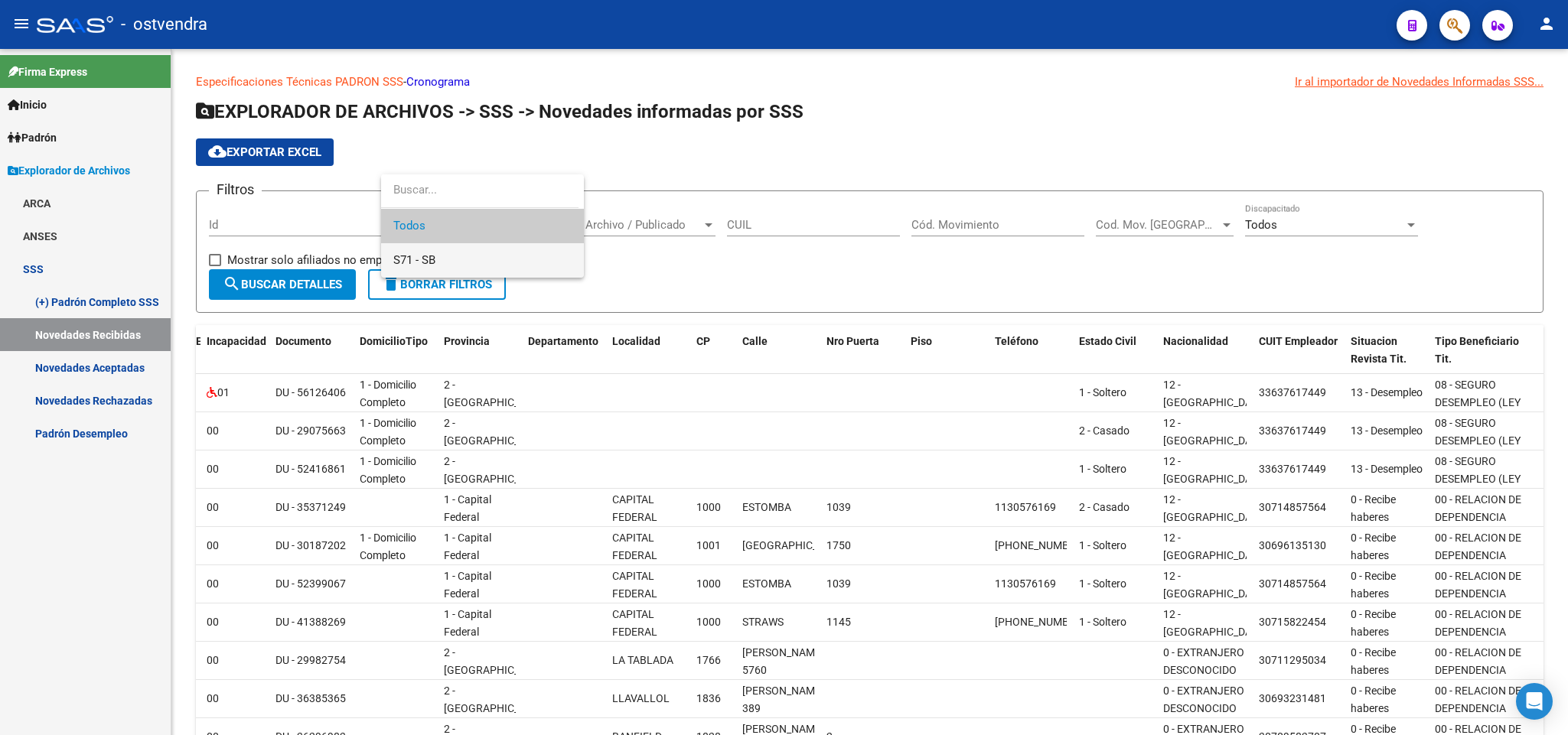
click at [498, 263] on span "S71 - SB" at bounding box center [482, 261] width 179 height 34
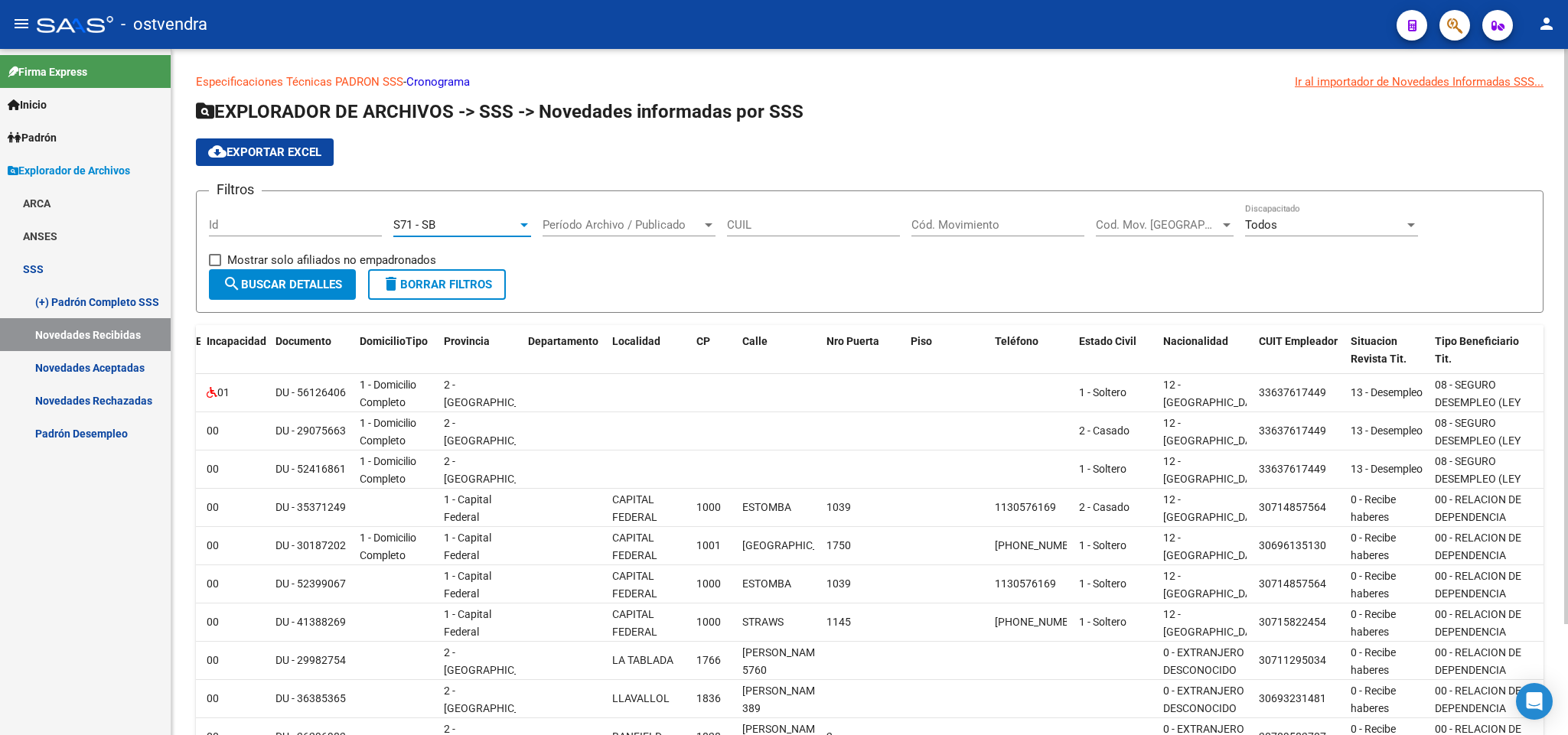
click at [695, 222] on span "Período Archivo / Publicado" at bounding box center [622, 224] width 159 height 13
